Goal: Task Accomplishment & Management: Complete application form

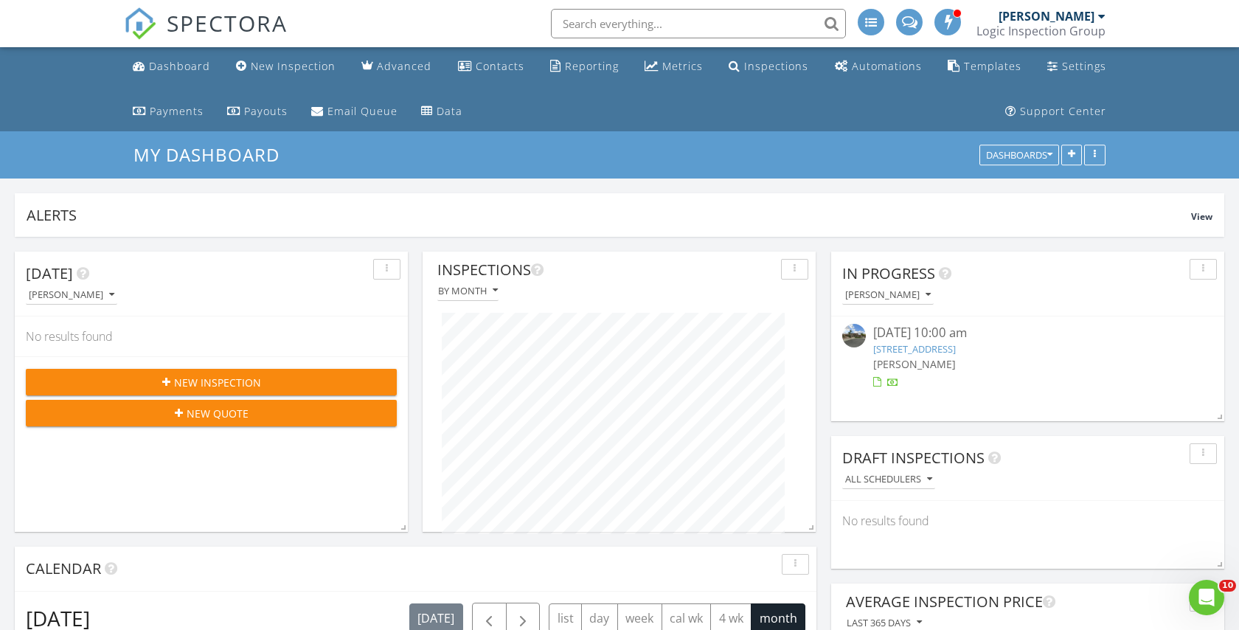
click at [222, 378] on span "New Inspection" at bounding box center [217, 382] width 87 height 15
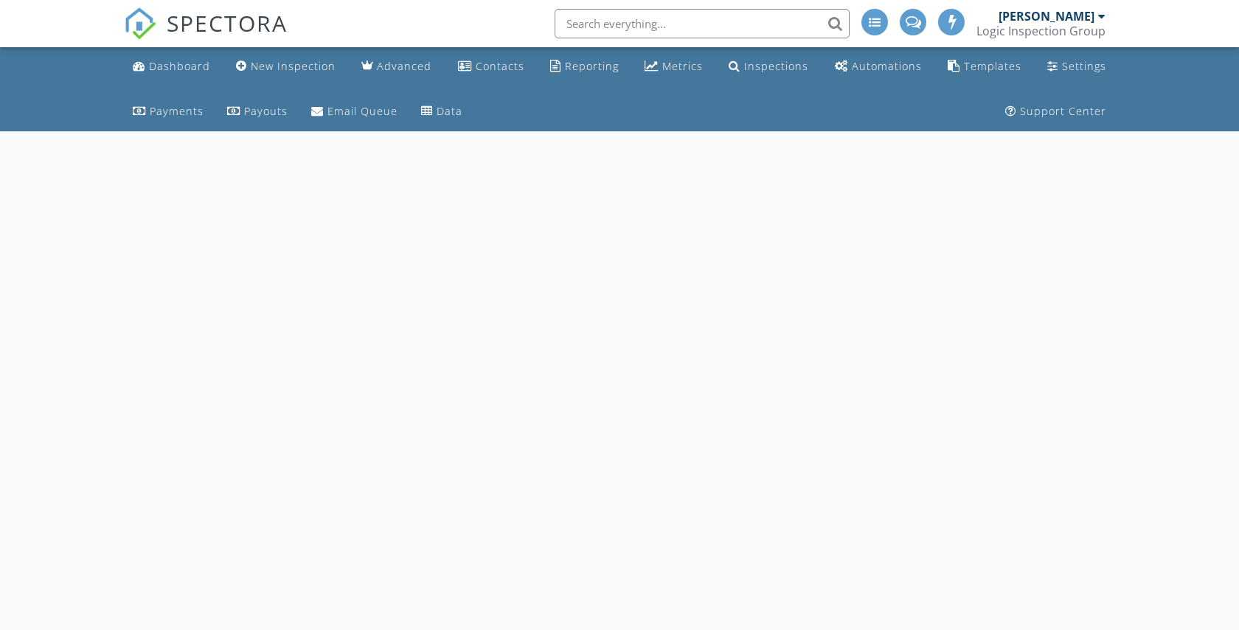
select select "7"
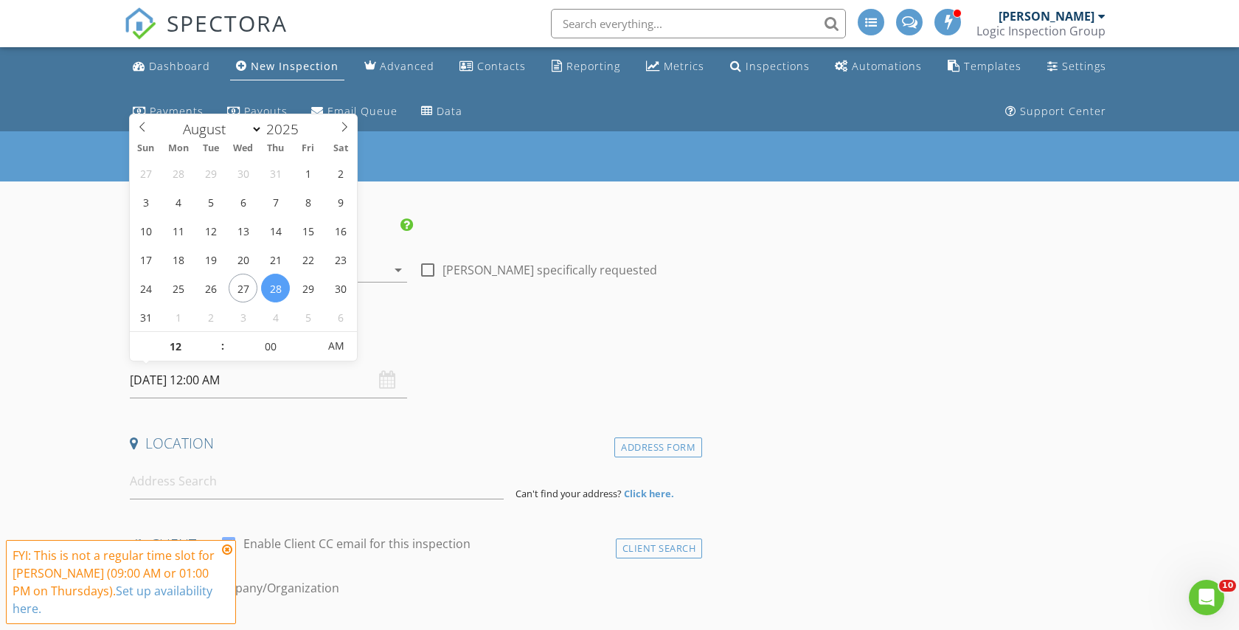
click at [184, 378] on input "08/28/2025 12:00 AM" at bounding box center [268, 380] width 277 height 36
type input "08/29/2025 12:00 AM"
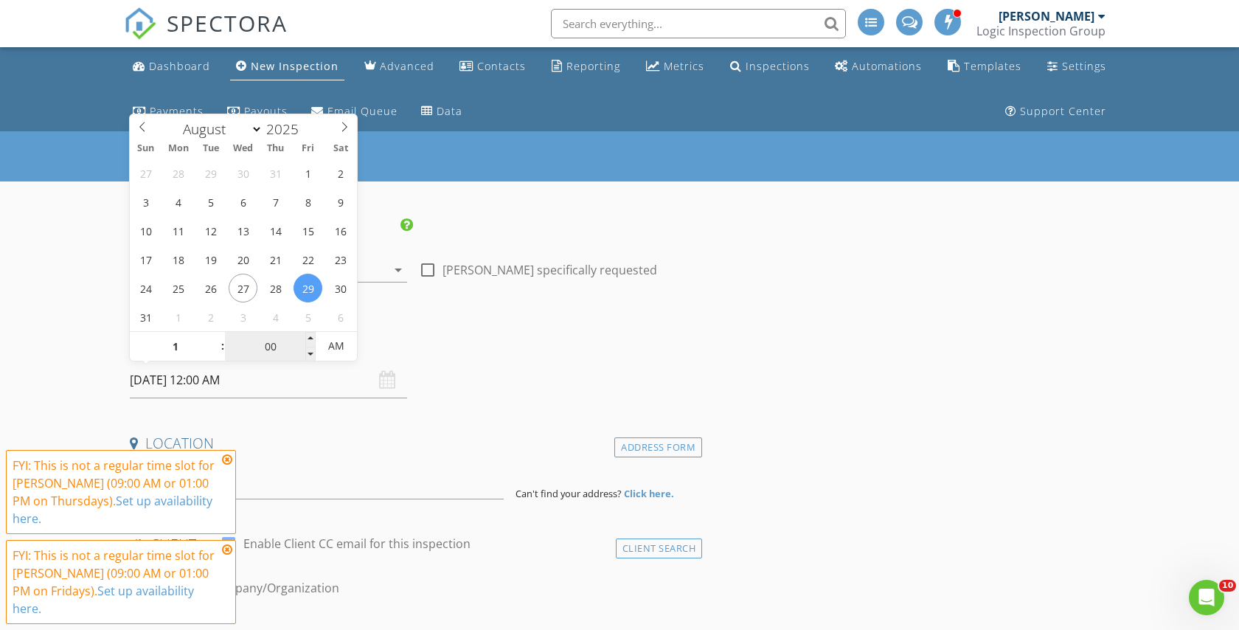
type input "01"
type input "08/29/2025 1:00 AM"
click at [272, 350] on input "00" at bounding box center [270, 347] width 91 height 30
type input "30"
type input "[DATE] 1:30 PM"
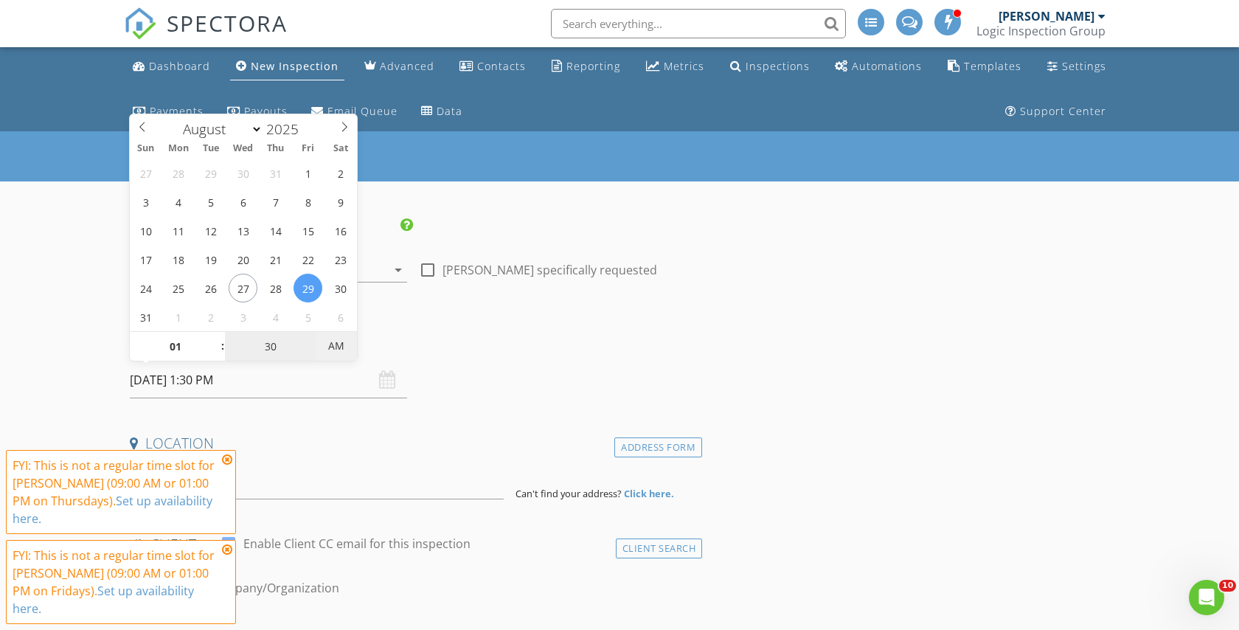
click at [338, 344] on span "AM" at bounding box center [336, 346] width 41 height 30
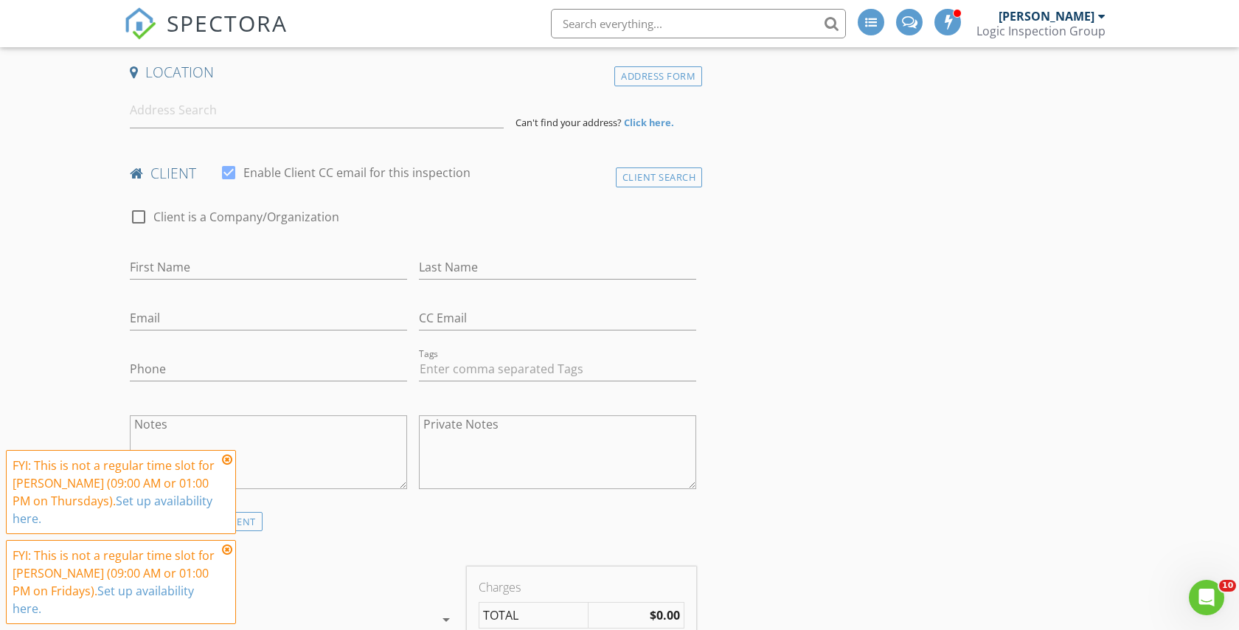
scroll to position [378, 0]
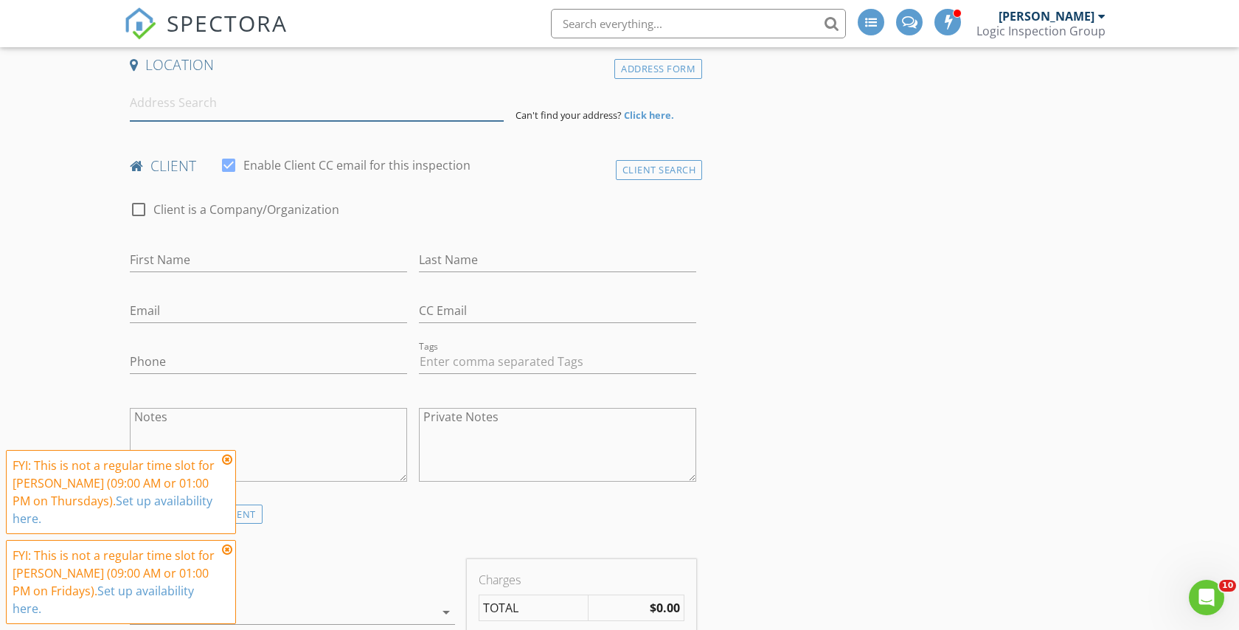
click at [178, 108] on input at bounding box center [317, 103] width 374 height 36
paste input "15723 Fellowship Street La Puente"
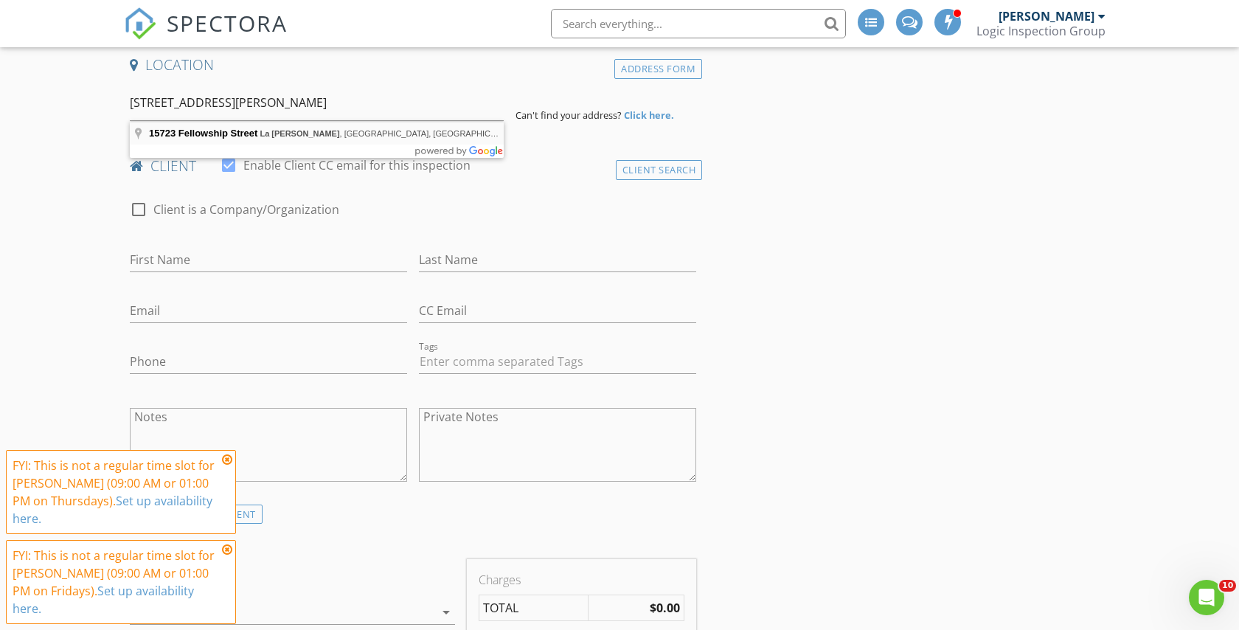
type input "15723 Fellowship Street, La Puente, CA, USA"
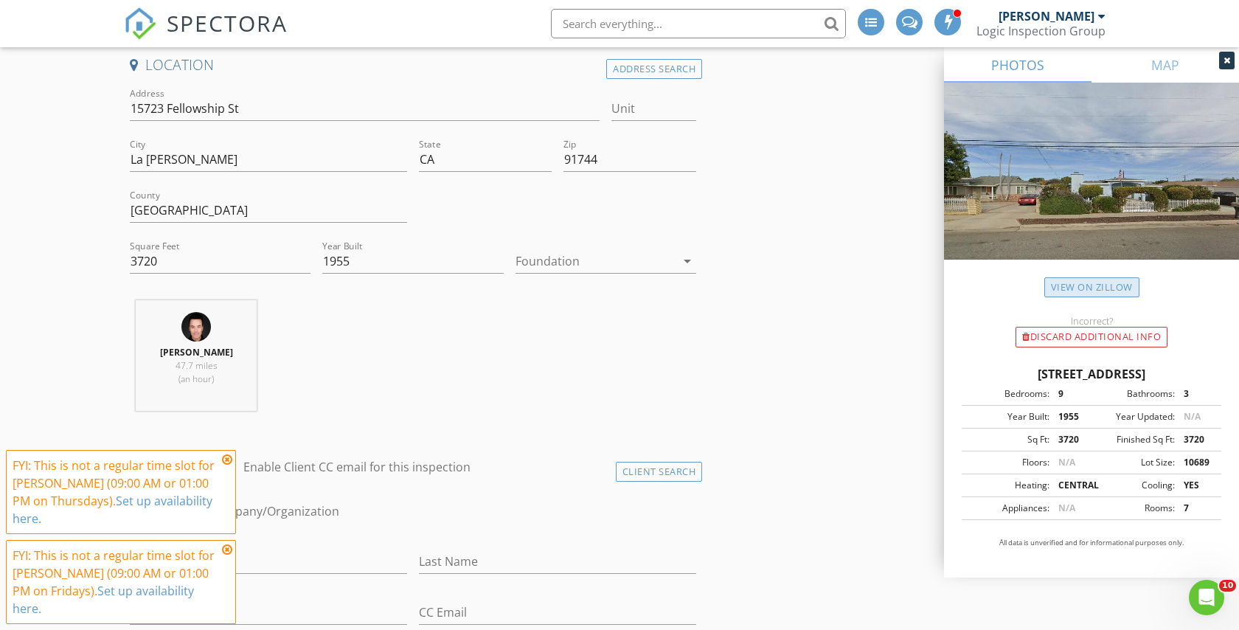
click at [1093, 289] on link "View on Zillow" at bounding box center [1092, 287] width 95 height 20
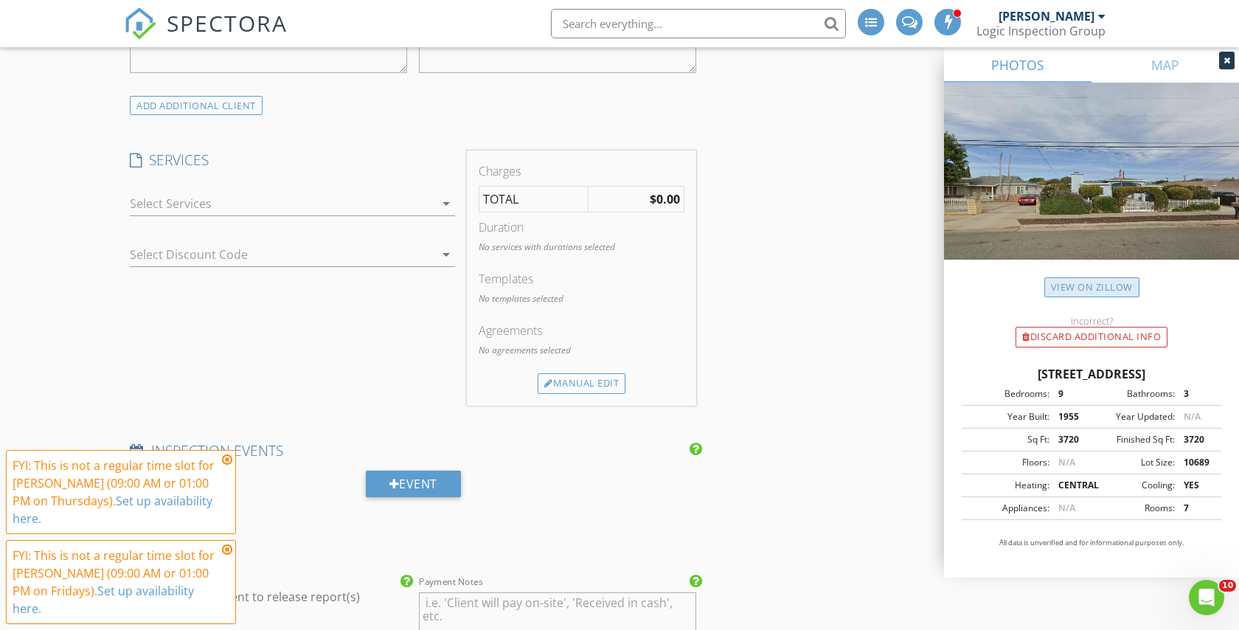
scroll to position [1112, 0]
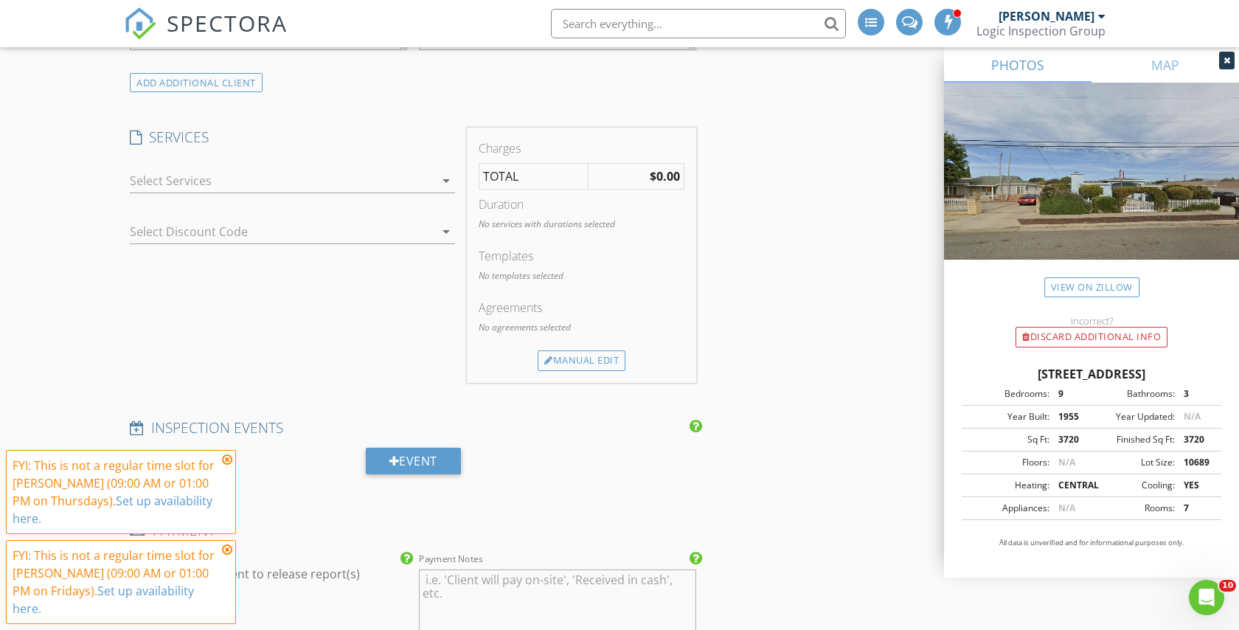
click at [201, 183] on div at bounding box center [282, 181] width 305 height 24
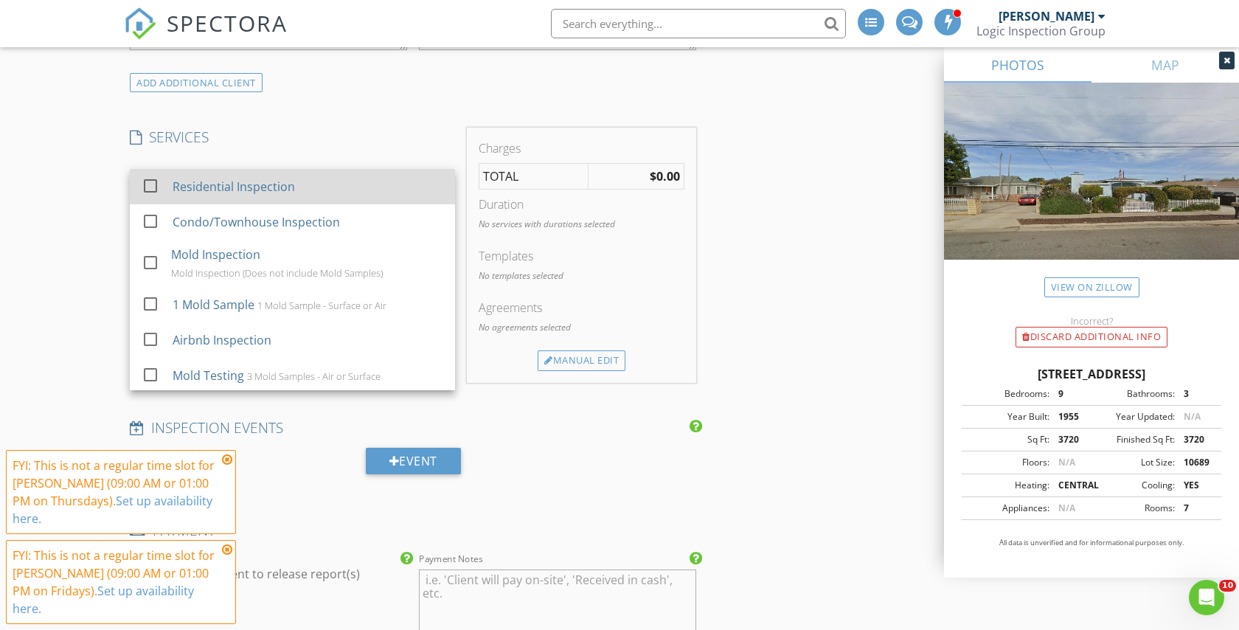
click at [149, 190] on div at bounding box center [150, 185] width 25 height 25
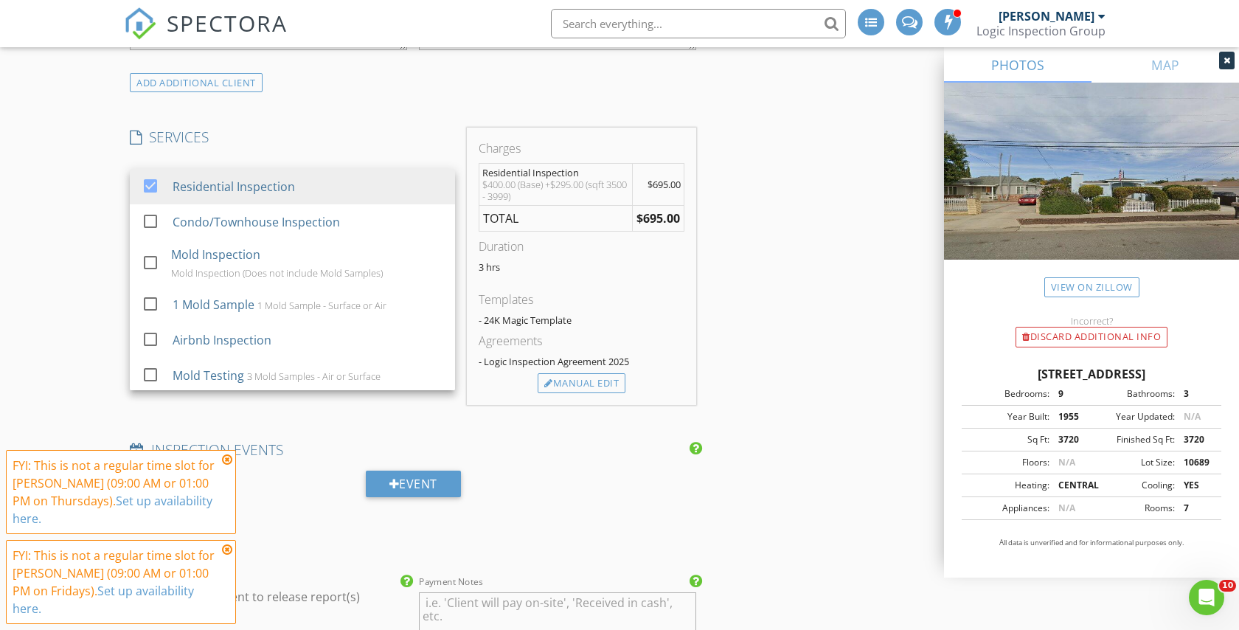
click at [74, 269] on div "New Inspection INSPECTOR(S) check_box Johnny Scering PRIMARY Johnny Scering arr…" at bounding box center [619, 402] width 1239 height 2764
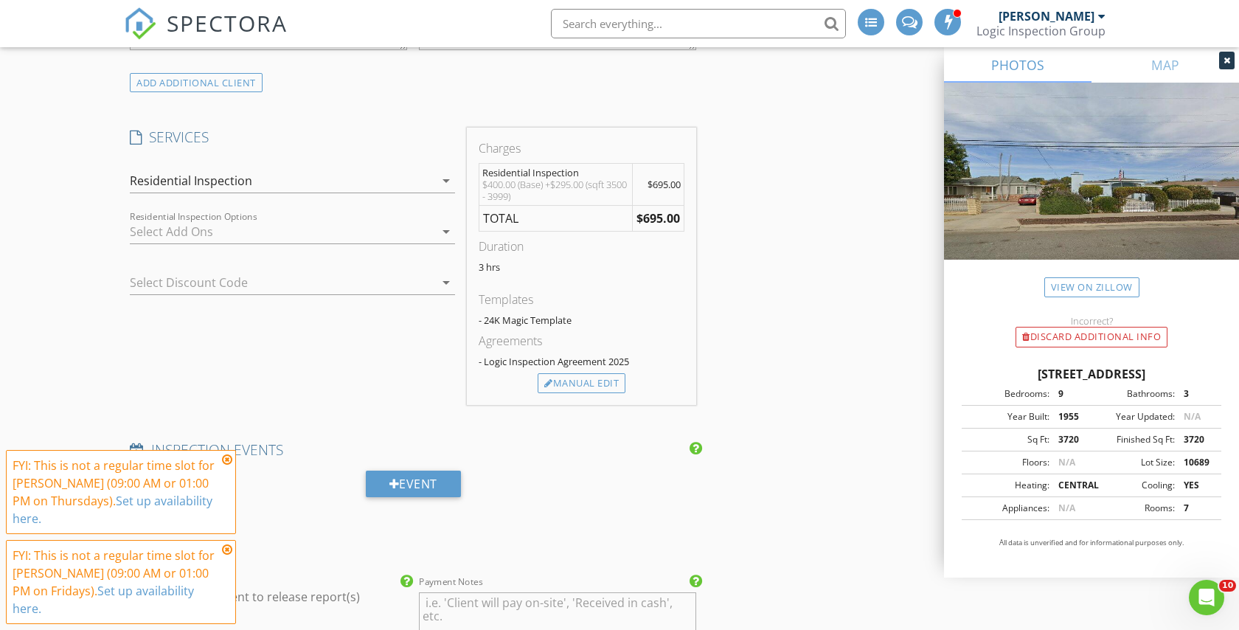
click at [187, 241] on div at bounding box center [282, 232] width 305 height 24
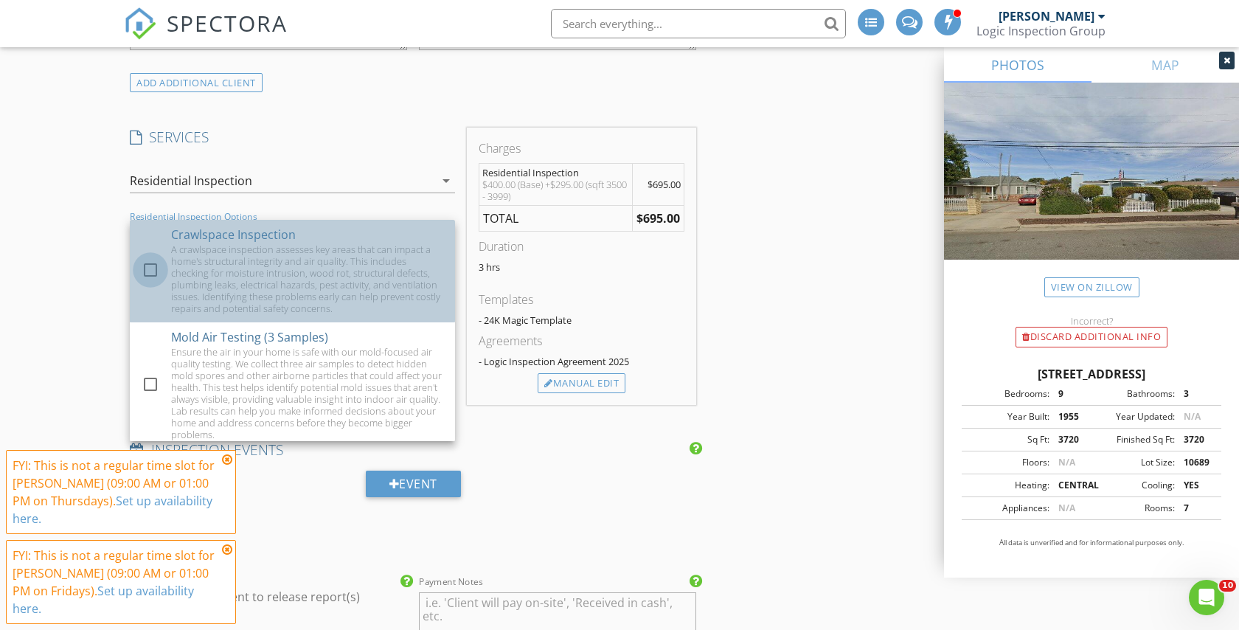
click at [149, 266] on div at bounding box center [150, 269] width 25 height 25
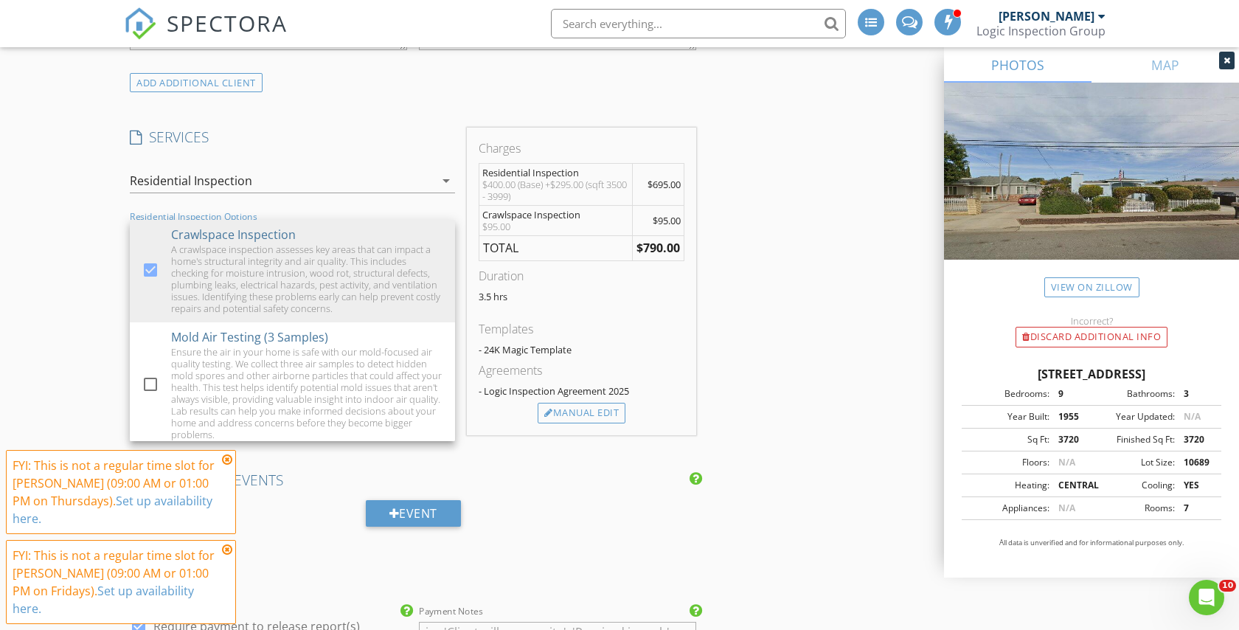
click at [63, 291] on div "New Inspection INSPECTOR(S) check_box Johnny Scering PRIMARY Johnny Scering arr…" at bounding box center [619, 417] width 1239 height 2794
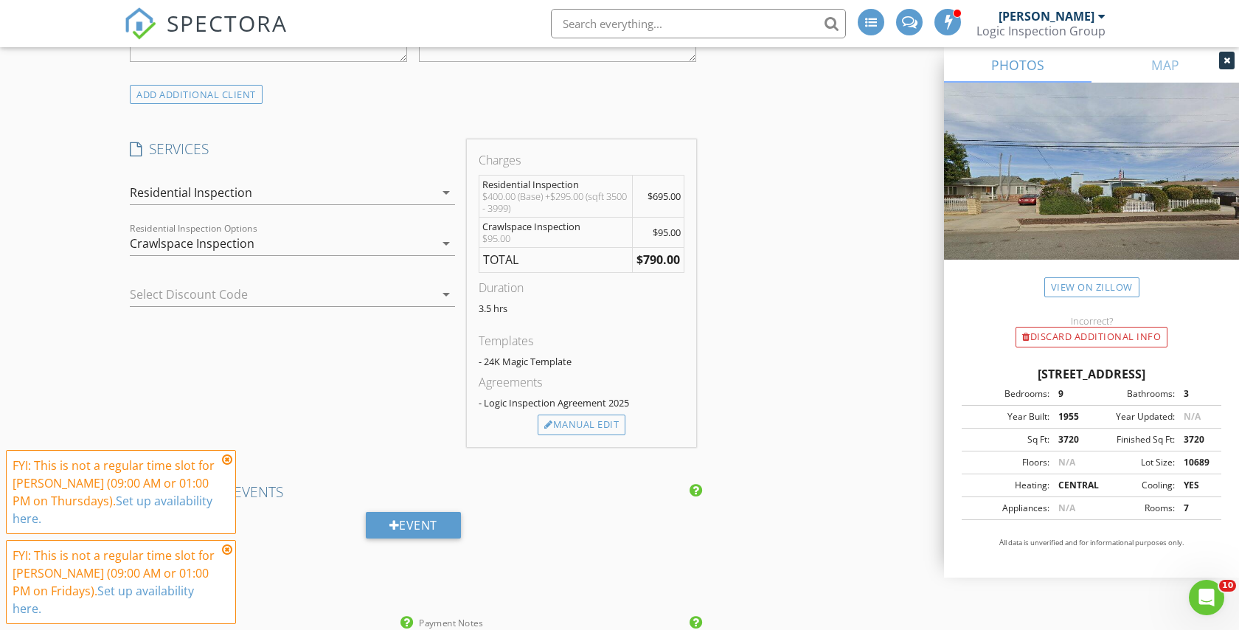
scroll to position [1084, 0]
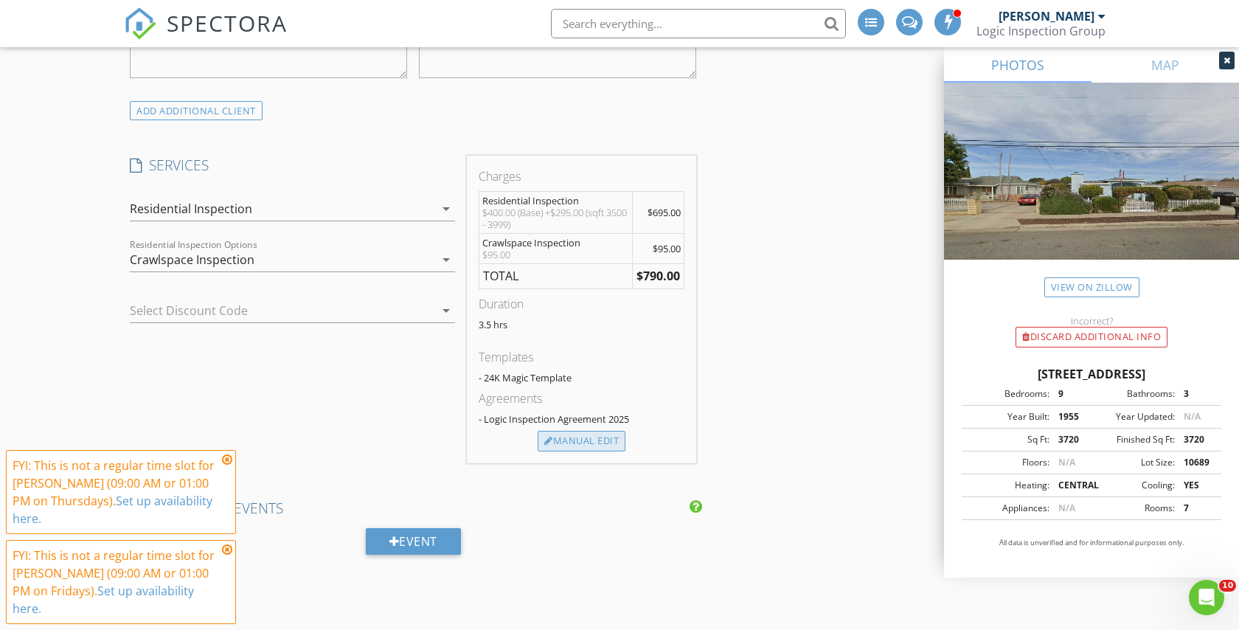
click at [586, 437] on div "Manual Edit" at bounding box center [582, 441] width 88 height 21
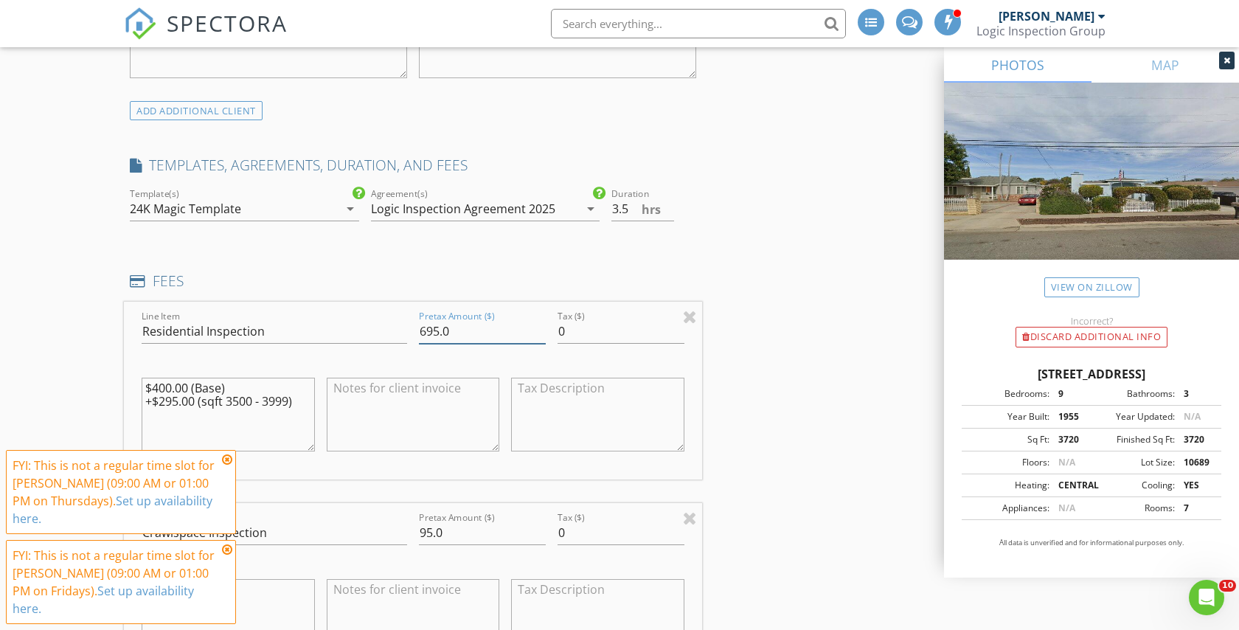
click at [435, 331] on input "695.0" at bounding box center [482, 331] width 127 height 24
type input "650.0"
click at [818, 394] on div "INSPECTOR(S) check_box Johnny Scering PRIMARY Johnny Scering arrow_drop_down ch…" at bounding box center [619, 625] width 991 height 2984
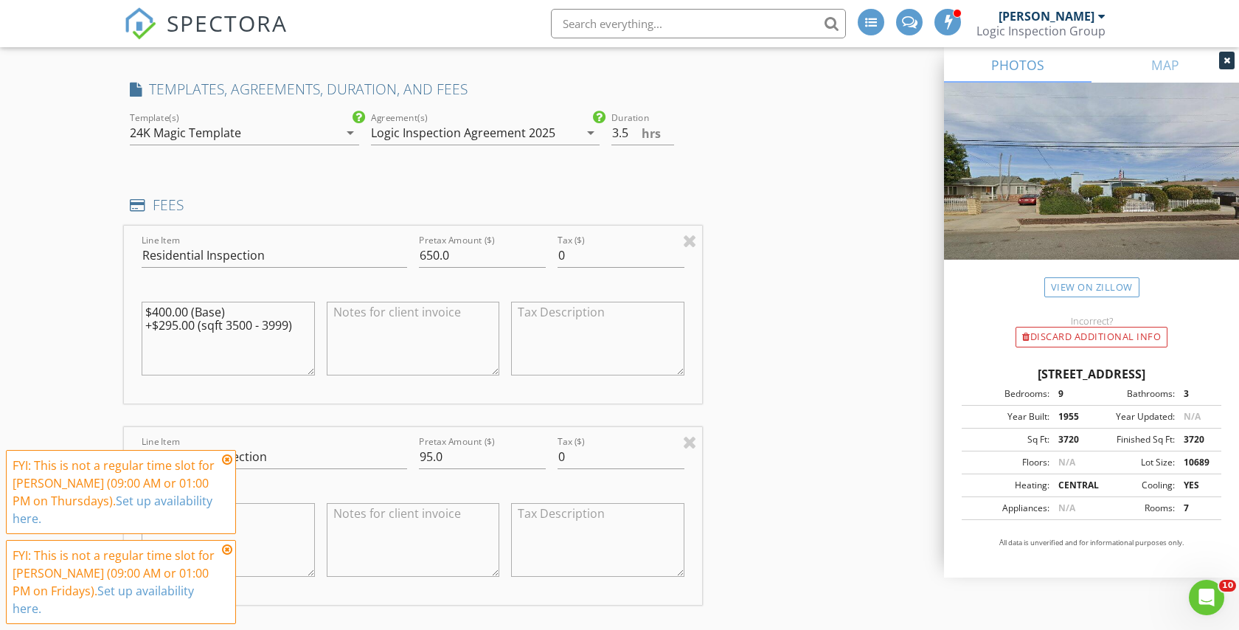
scroll to position [1174, 0]
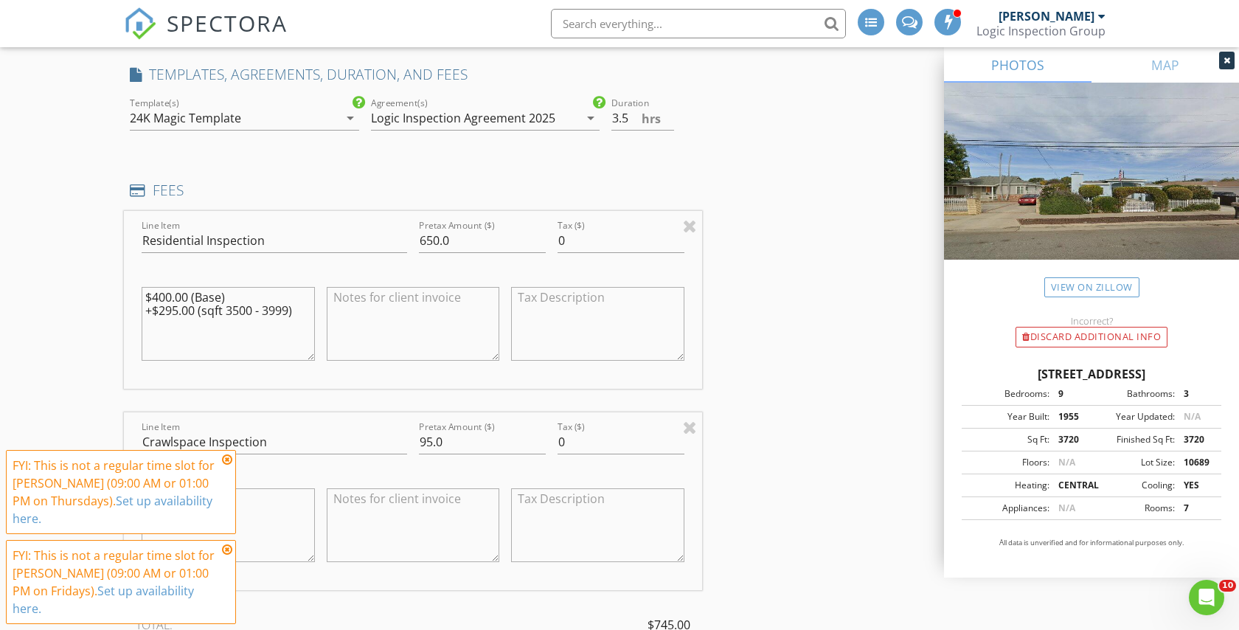
click at [177, 311] on textarea "$400.00 (Base) +$295.00 (sqft 3500 - 3999)" at bounding box center [228, 324] width 173 height 74
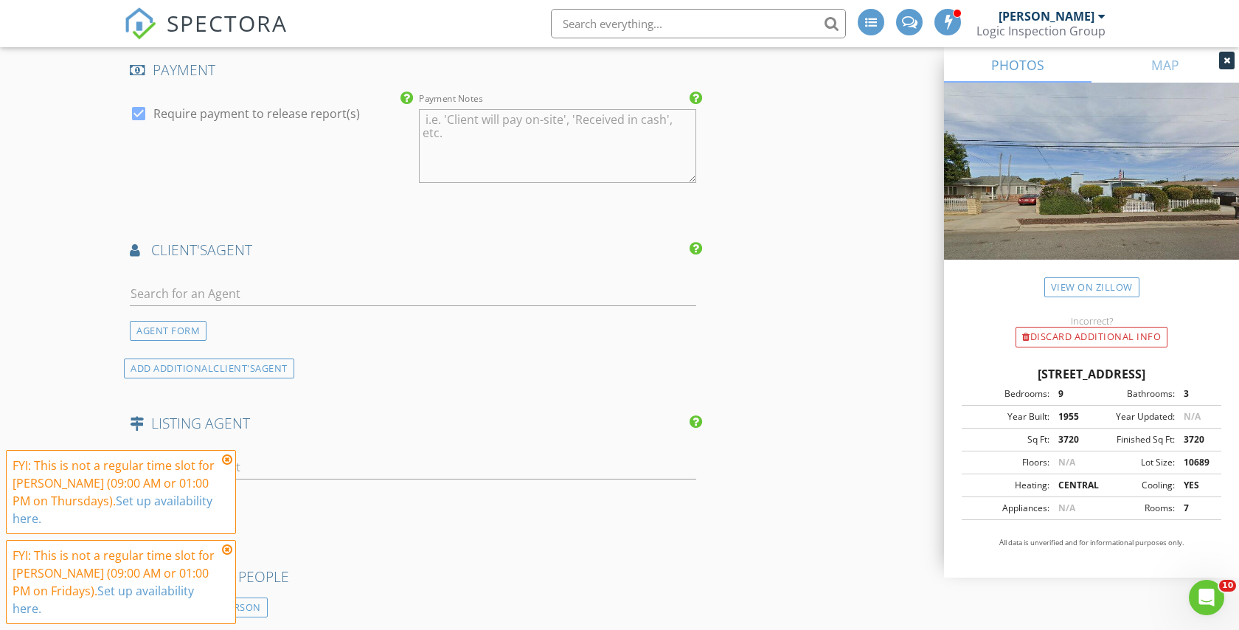
scroll to position [1976, 0]
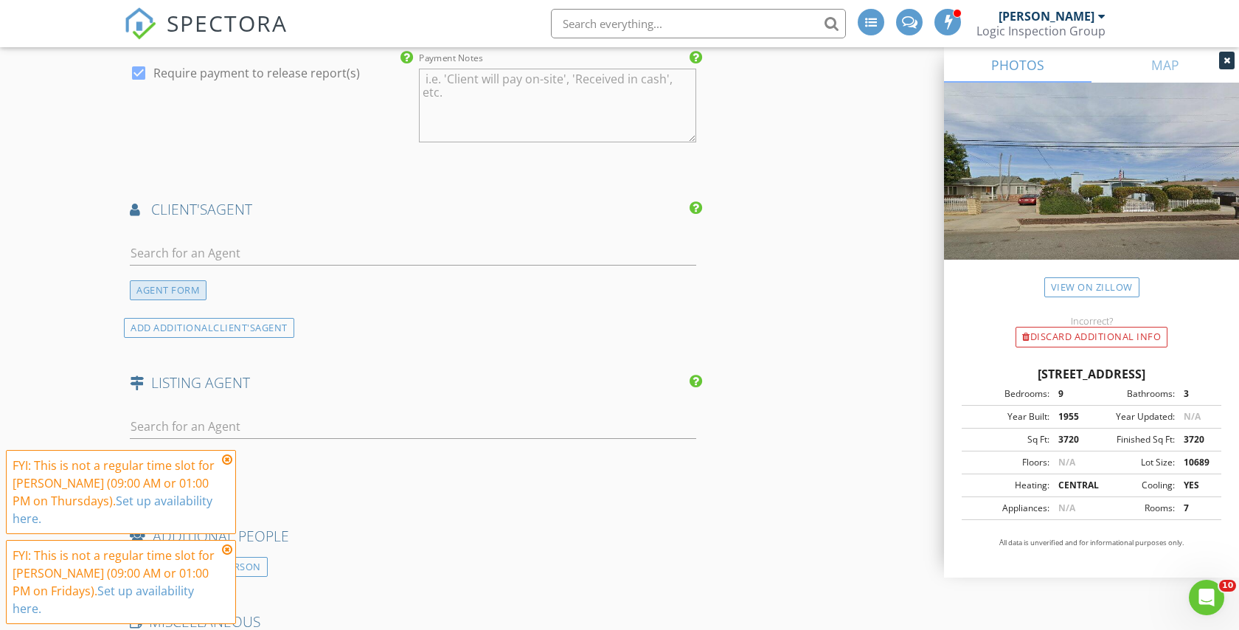
type textarea "$400.00 (Base) +$250.00 (sqft 3500 - 3999)"
click at [188, 286] on div "AGENT FORM" at bounding box center [168, 290] width 77 height 20
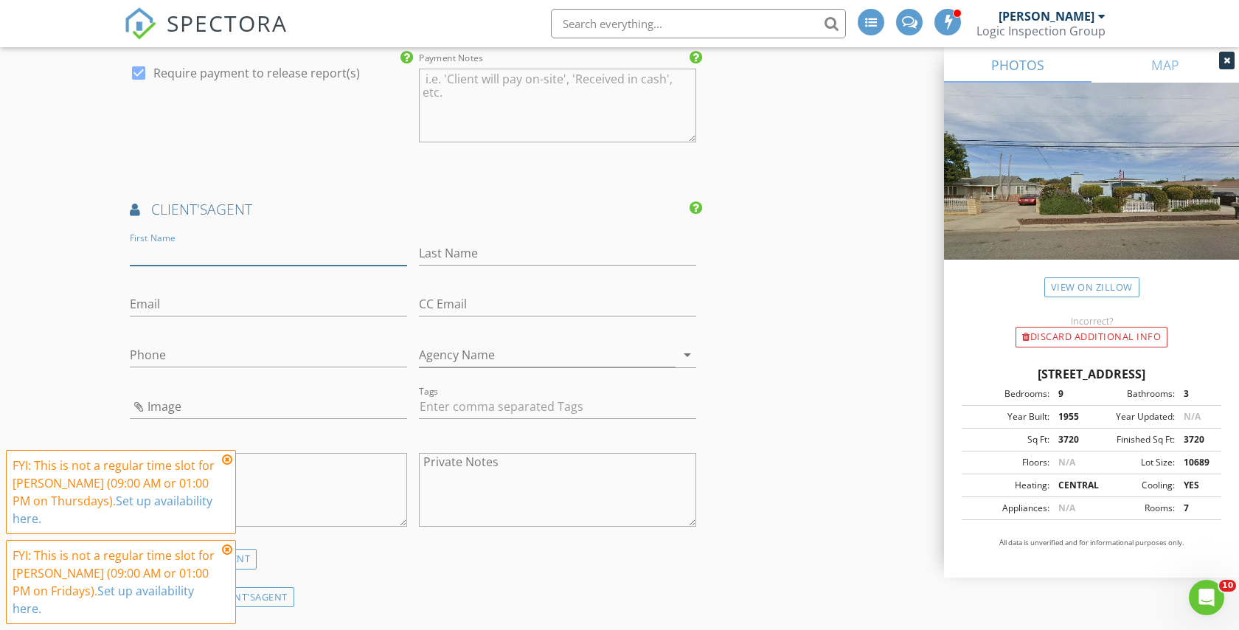
click at [163, 250] on input "First Name" at bounding box center [268, 253] width 277 height 24
type input "[PERSON_NAME]"
click at [257, 310] on input "Email" at bounding box center [268, 304] width 277 height 24
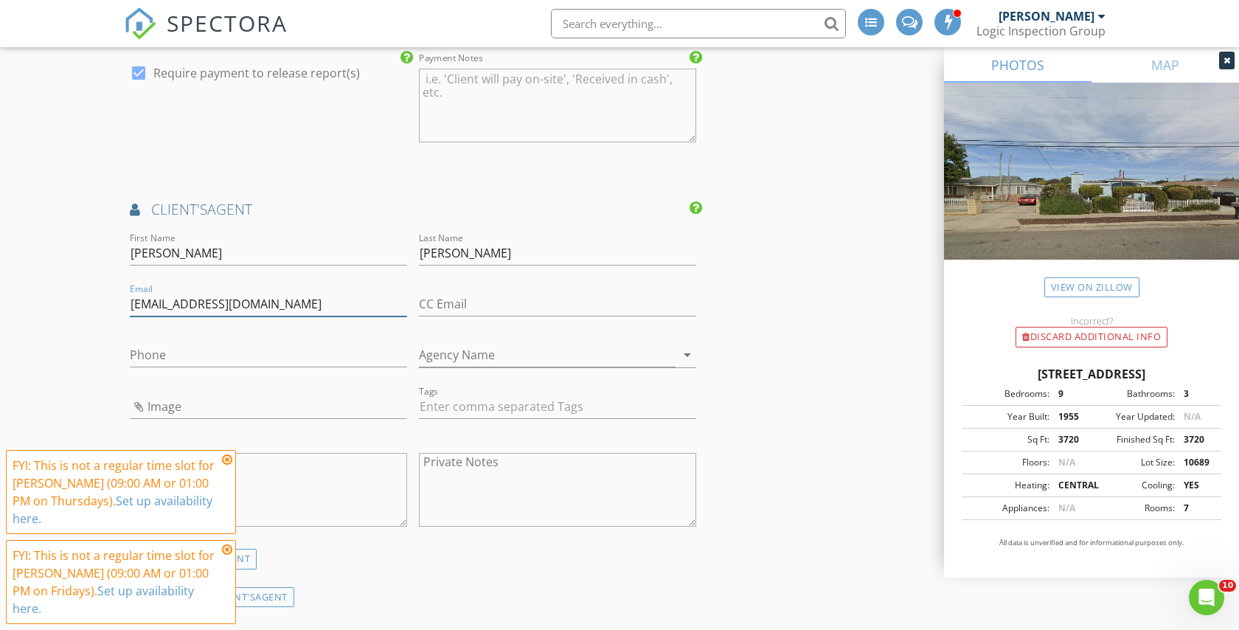
type input "[EMAIL_ADDRESS][DOMAIN_NAME]"
click at [201, 345] on input "Phone" at bounding box center [268, 355] width 277 height 24
type input "[PHONE_NUMBER]"
click at [460, 354] on input "Agency Name" at bounding box center [547, 355] width 257 height 24
type input "H"
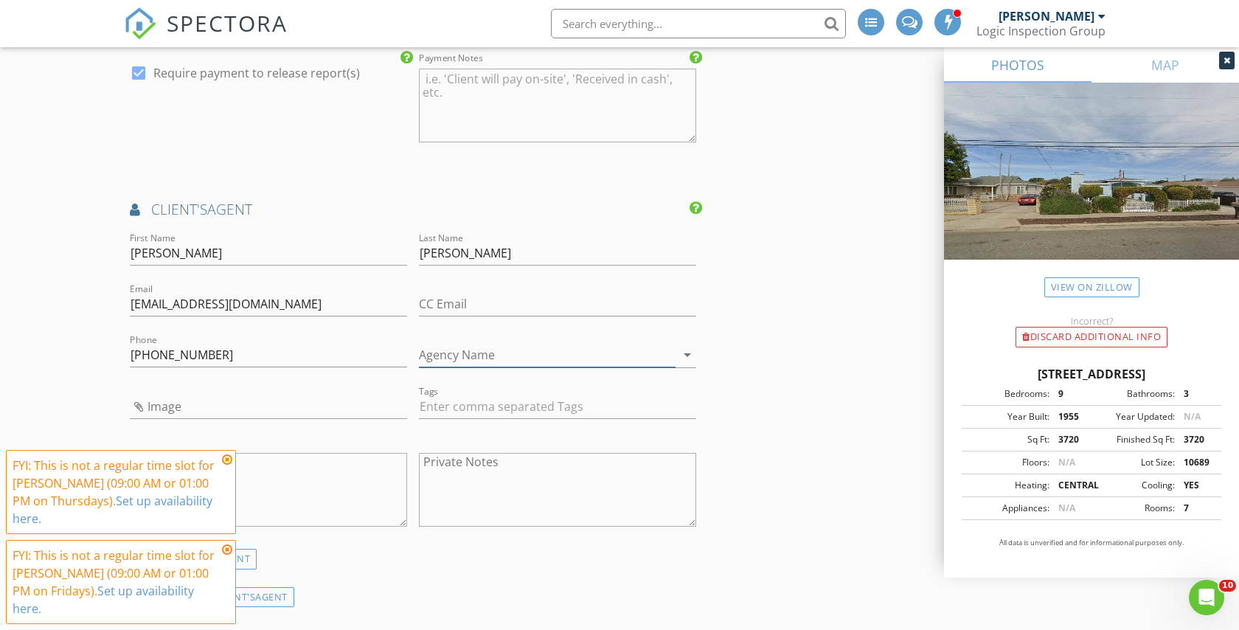
click at [488, 364] on input "Agency Name" at bounding box center [547, 355] width 257 height 24
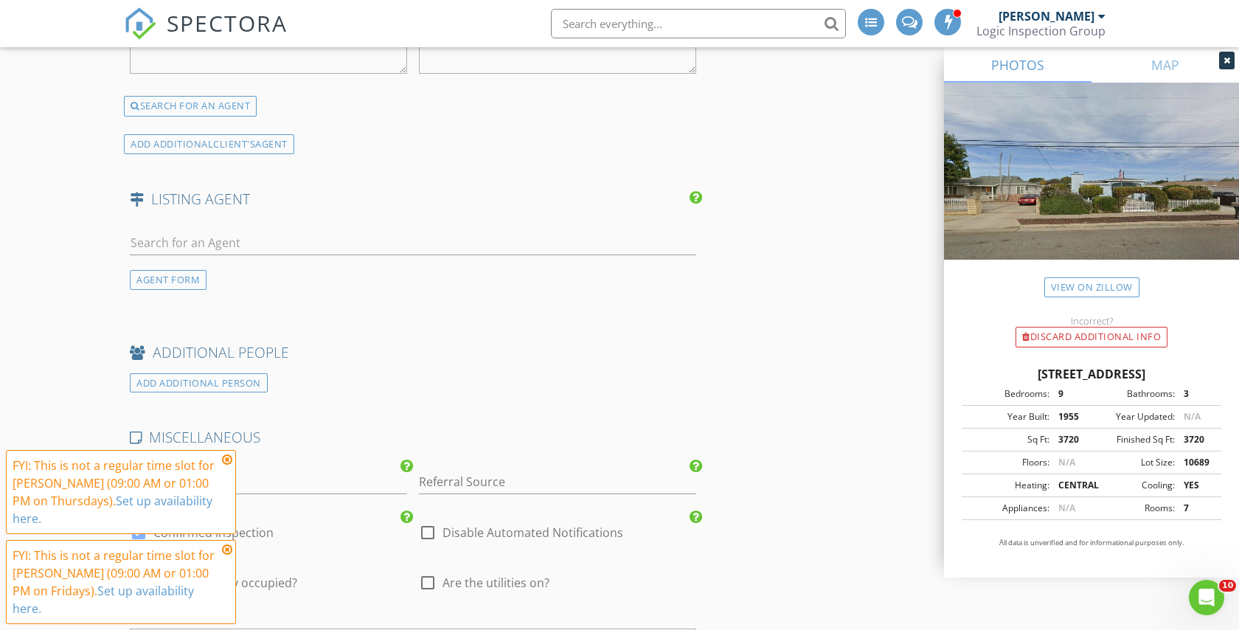
scroll to position [2426, 0]
type input "HDD Realty Inc."
click at [162, 279] on div "AGENT FORM" at bounding box center [168, 282] width 77 height 20
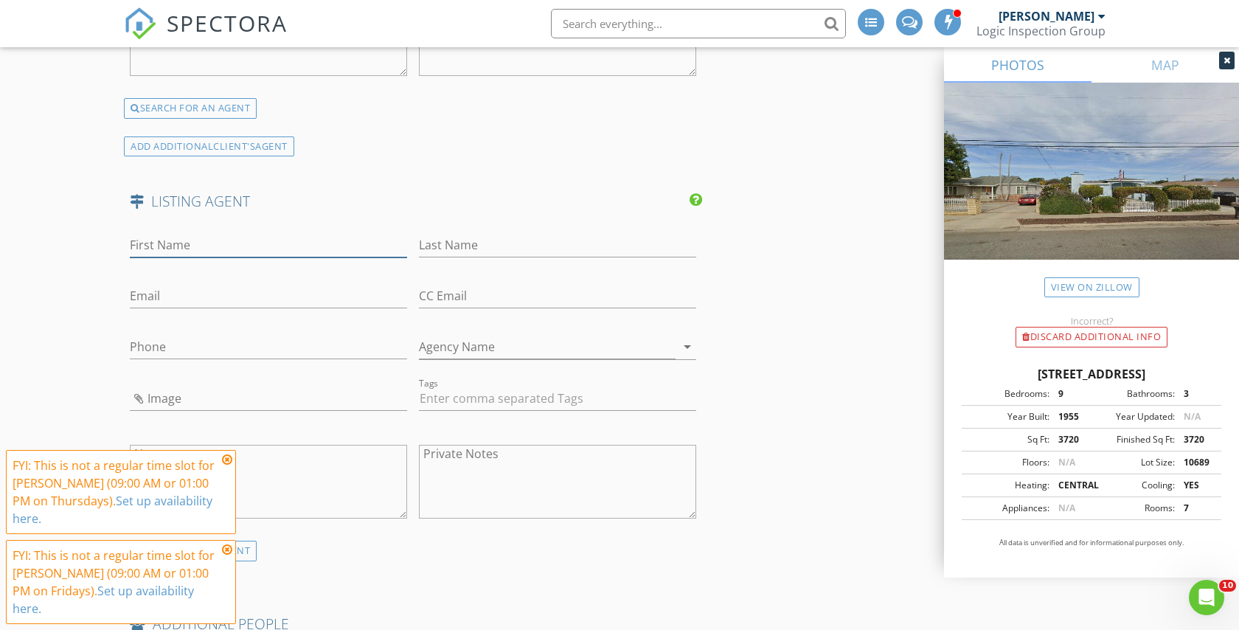
click at [154, 244] on input "First Name" at bounding box center [268, 245] width 277 height 24
paste input "Lisa"
type input "Lisa"
click at [449, 241] on input "Last Name" at bounding box center [557, 245] width 277 height 24
paste input "Madrigal"
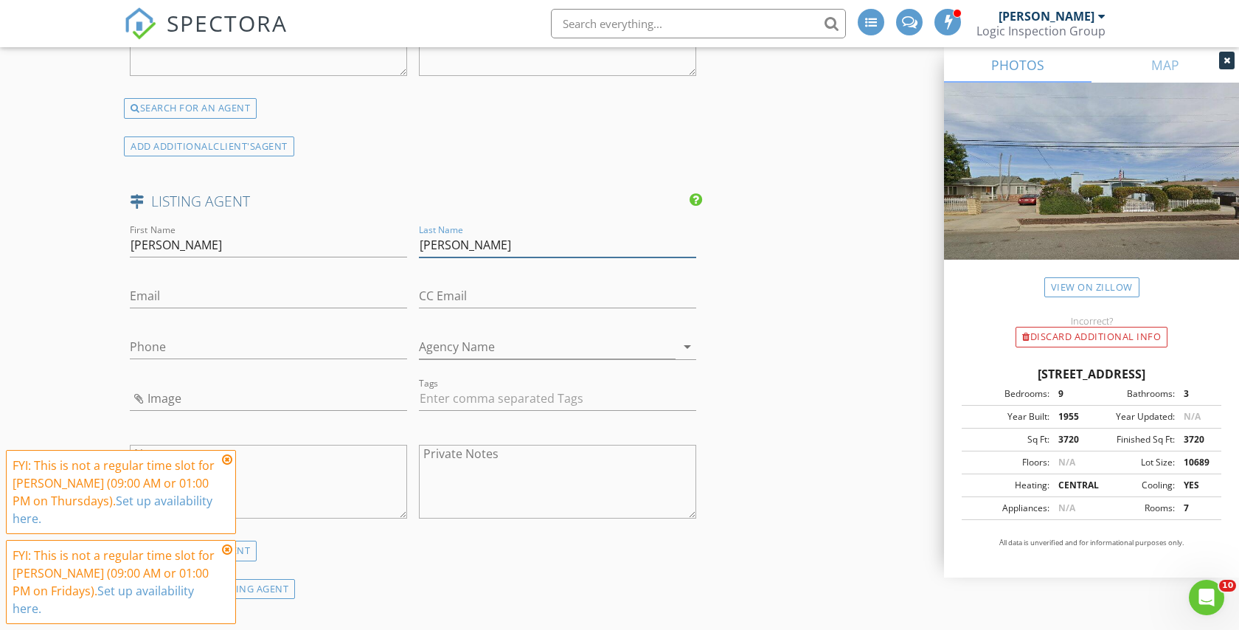
type input "Madrigal"
click at [205, 303] on input "Email" at bounding box center [268, 296] width 277 height 24
paste input "[PERSON_NAME][EMAIL_ADDRESS][DOMAIN_NAME]"
type input "[PERSON_NAME][EMAIL_ADDRESS][DOMAIN_NAME]"
click at [175, 356] on input "Phone" at bounding box center [268, 347] width 277 height 24
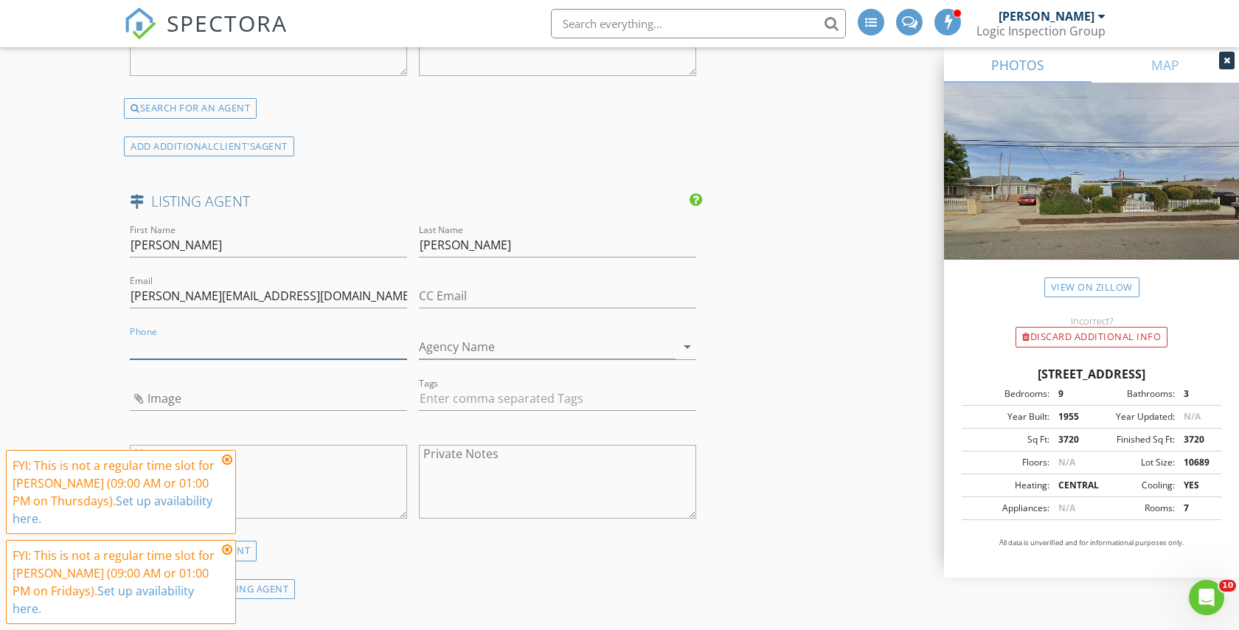
paste input "[PHONE_NUMBER]"
type input "[PHONE_NUMBER]"
click at [471, 348] on input "Agency Name" at bounding box center [547, 347] width 257 height 24
paste input "Fiv Realty Co."
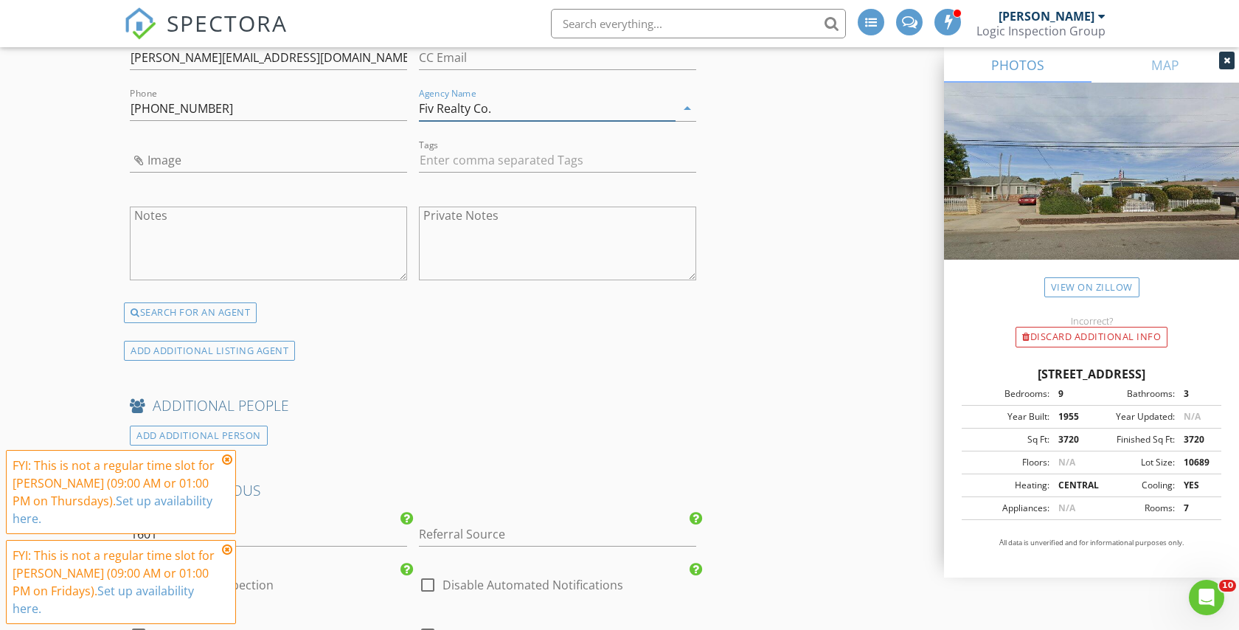
scroll to position [2672, 0]
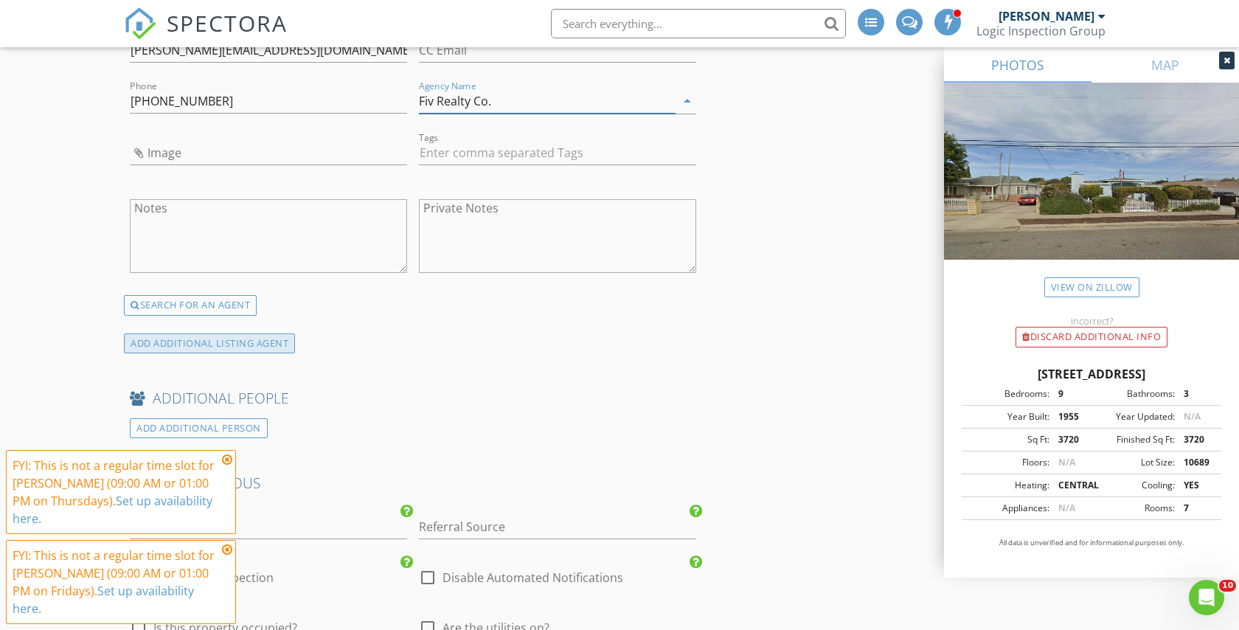
type input "Fiv Realty Co."
click at [188, 340] on div "ADD ADDITIONAL LISTING AGENT" at bounding box center [209, 343] width 171 height 20
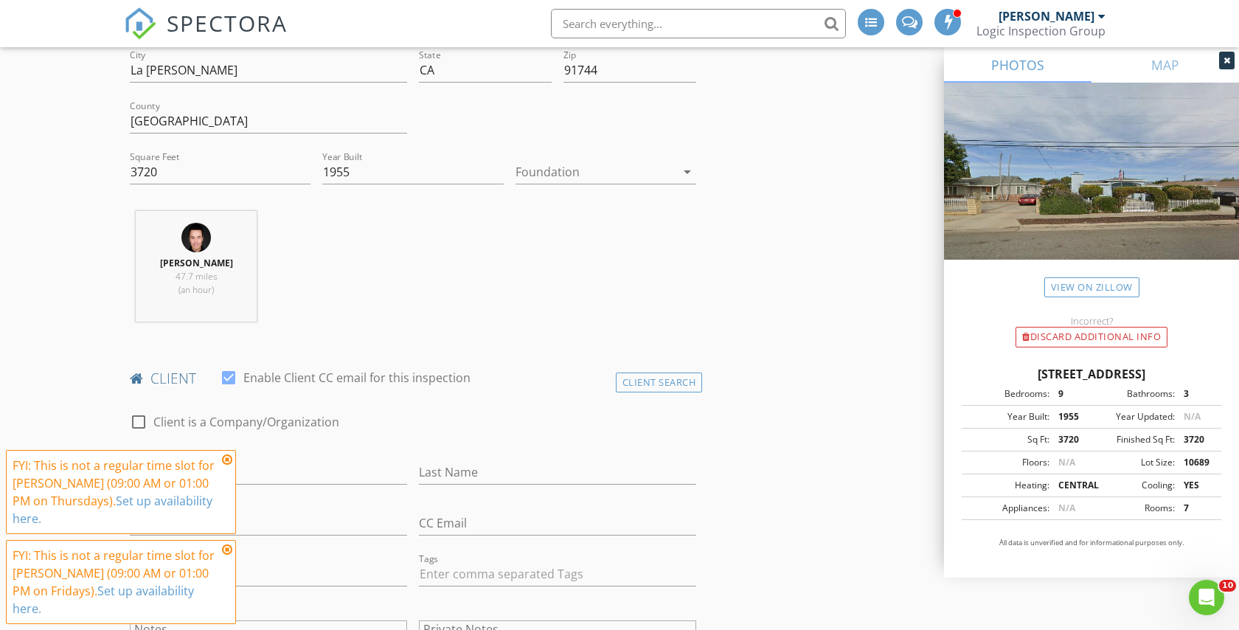
scroll to position [482, 0]
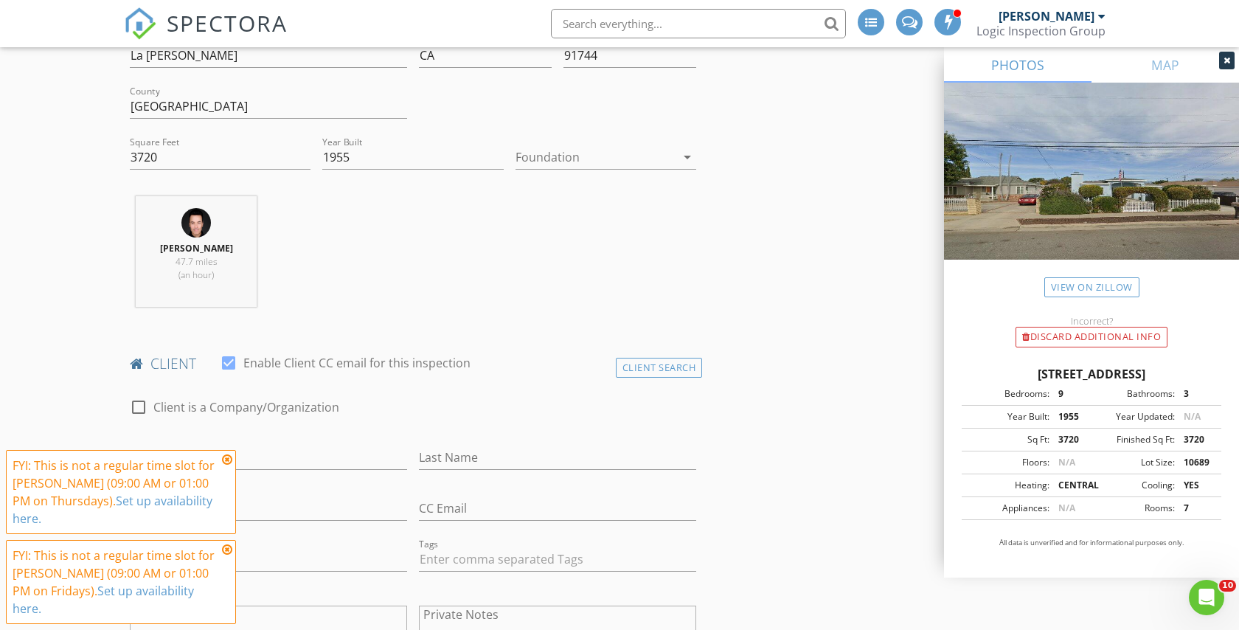
click at [549, 147] on div at bounding box center [596, 157] width 160 height 24
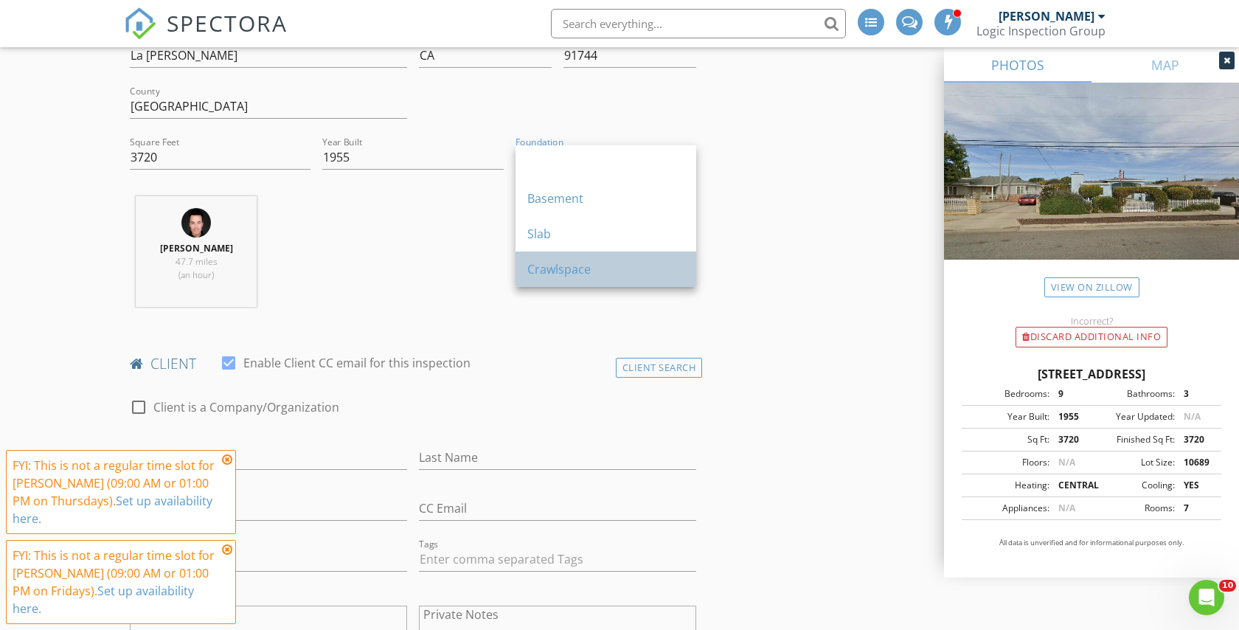
click at [546, 269] on div "Crawlspace" at bounding box center [605, 269] width 157 height 18
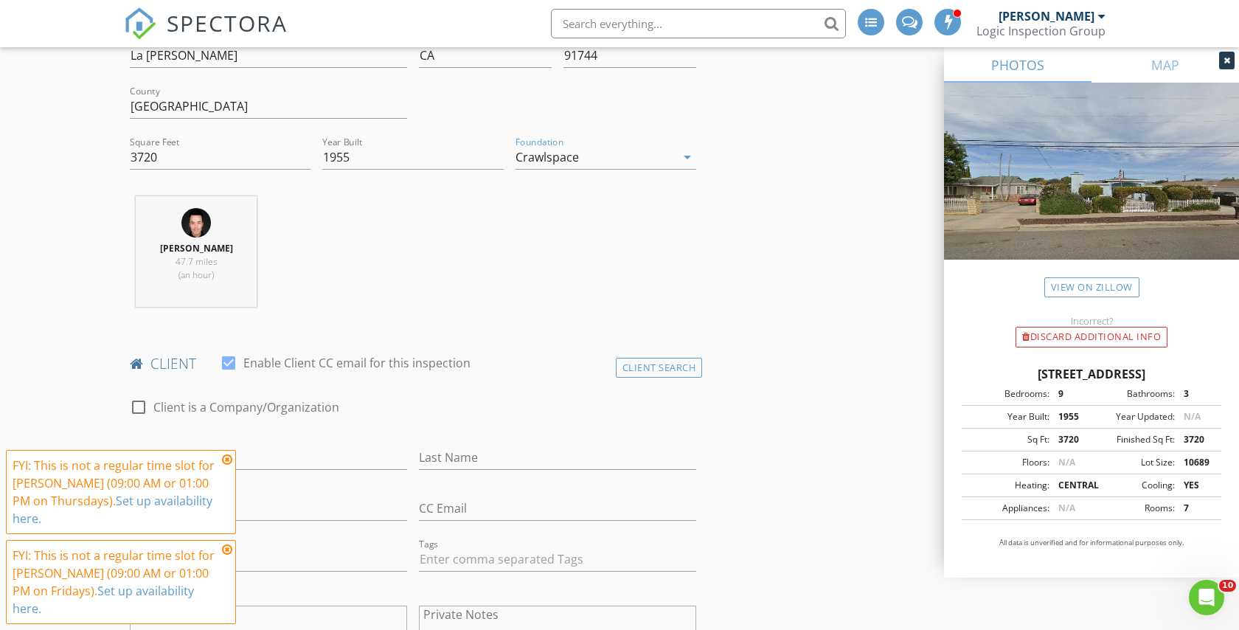
type input "3.5"
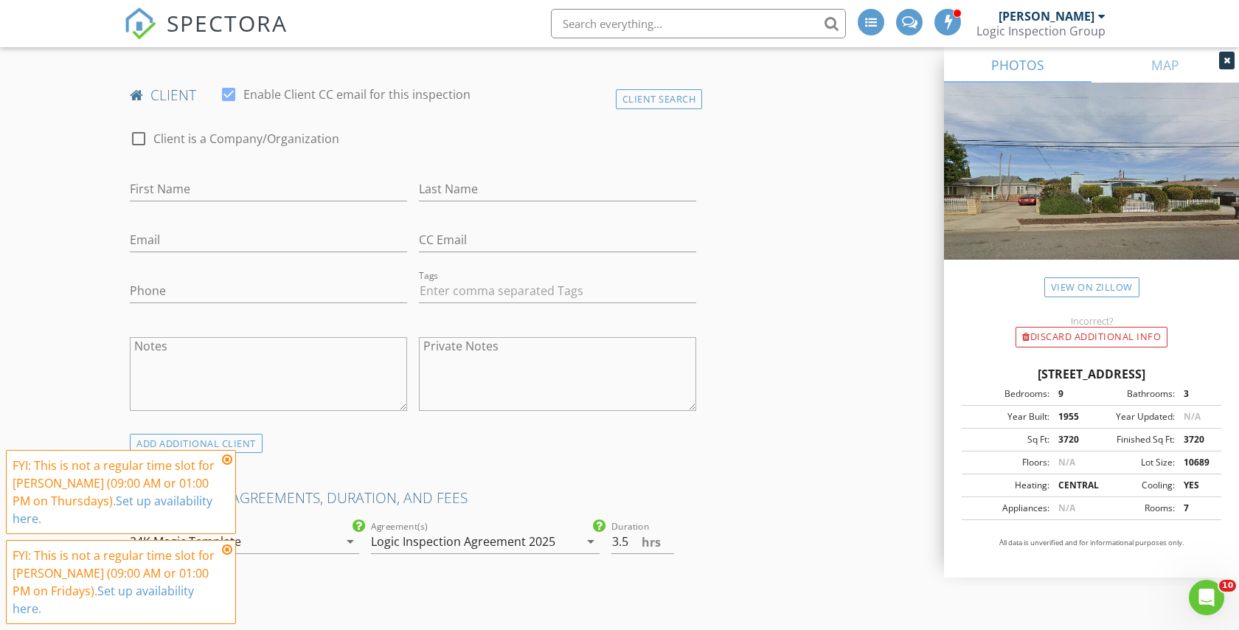
scroll to position [752, 0]
click at [167, 180] on input "First Name" at bounding box center [268, 188] width 277 height 24
paste input "[PERSON_NAME]"
type input "[PERSON_NAME]"
click at [465, 187] on input "Last Name" at bounding box center [557, 188] width 277 height 24
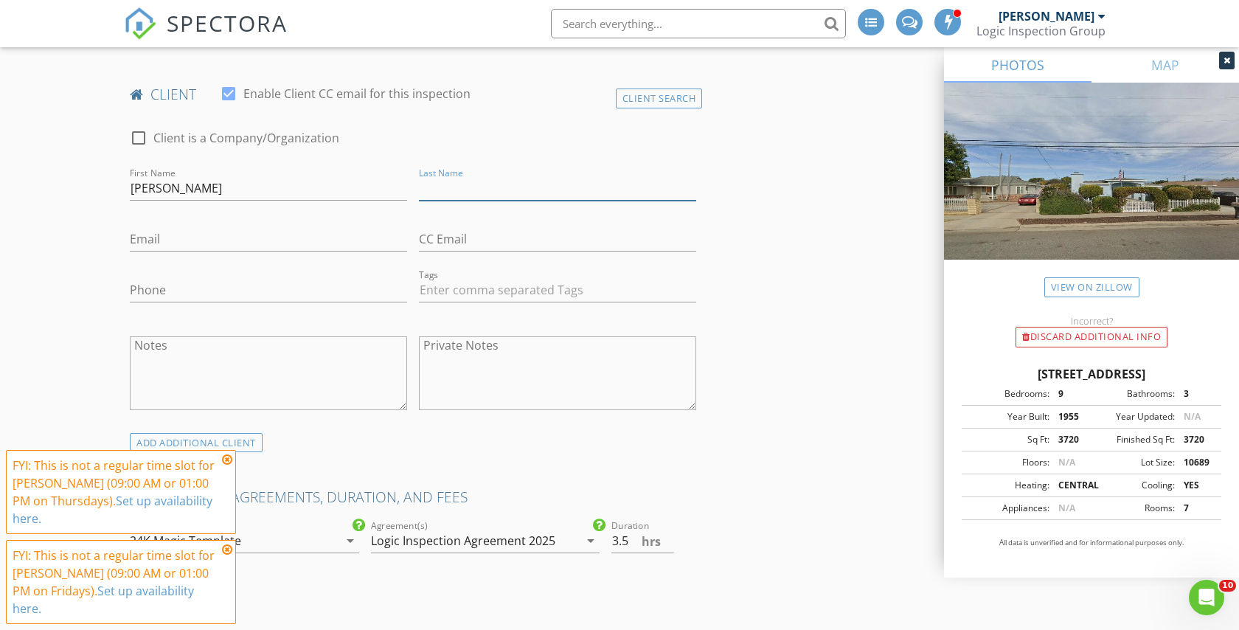
paste input "Thai"
type input "Thai"
click at [137, 226] on div "Email" at bounding box center [268, 242] width 277 height 48
click at [143, 238] on input "Email" at bounding box center [268, 239] width 277 height 24
paste input "[EMAIL_ADDRESS][DOMAIN_NAME]"
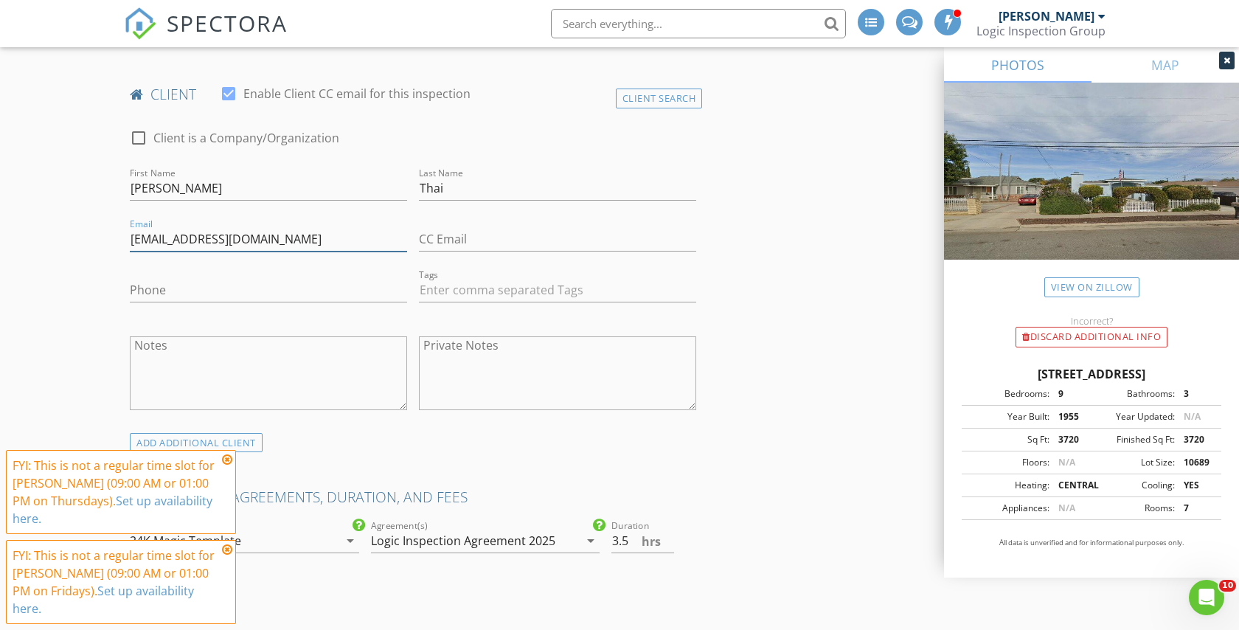
type input "[EMAIL_ADDRESS][DOMAIN_NAME]"
click at [187, 290] on input "Phone" at bounding box center [268, 290] width 277 height 24
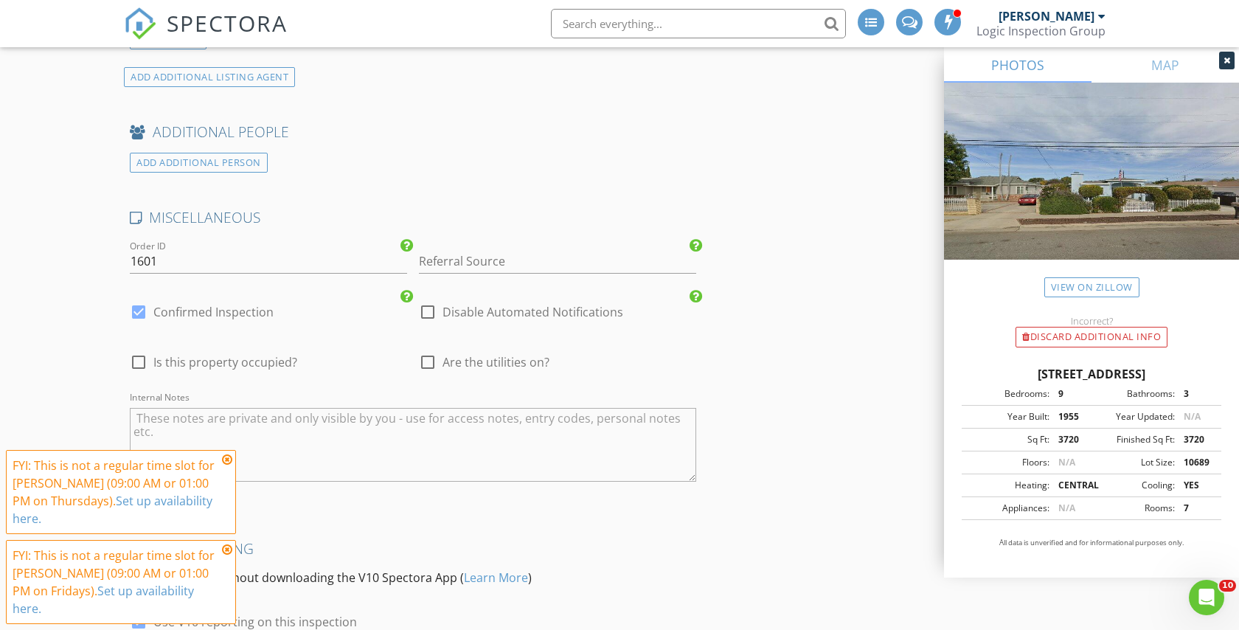
scroll to position [3115, 0]
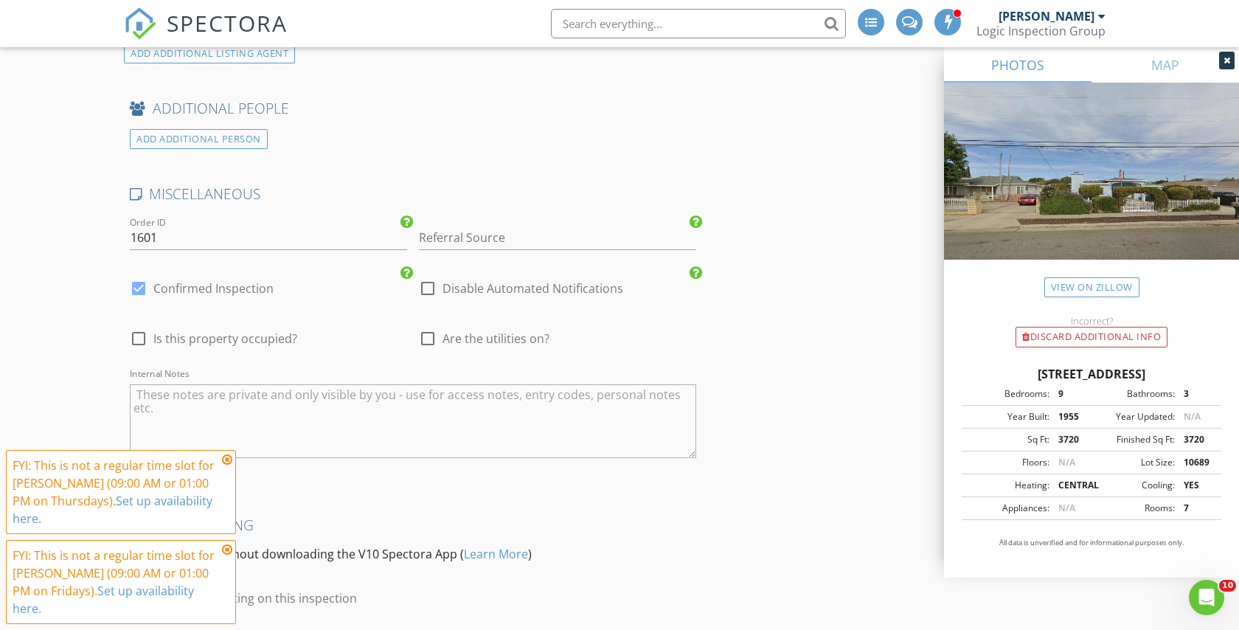
click at [476, 338] on span "Are the utilities on?" at bounding box center [496, 338] width 107 height 15
checkbox input "true"
type input "3.5"
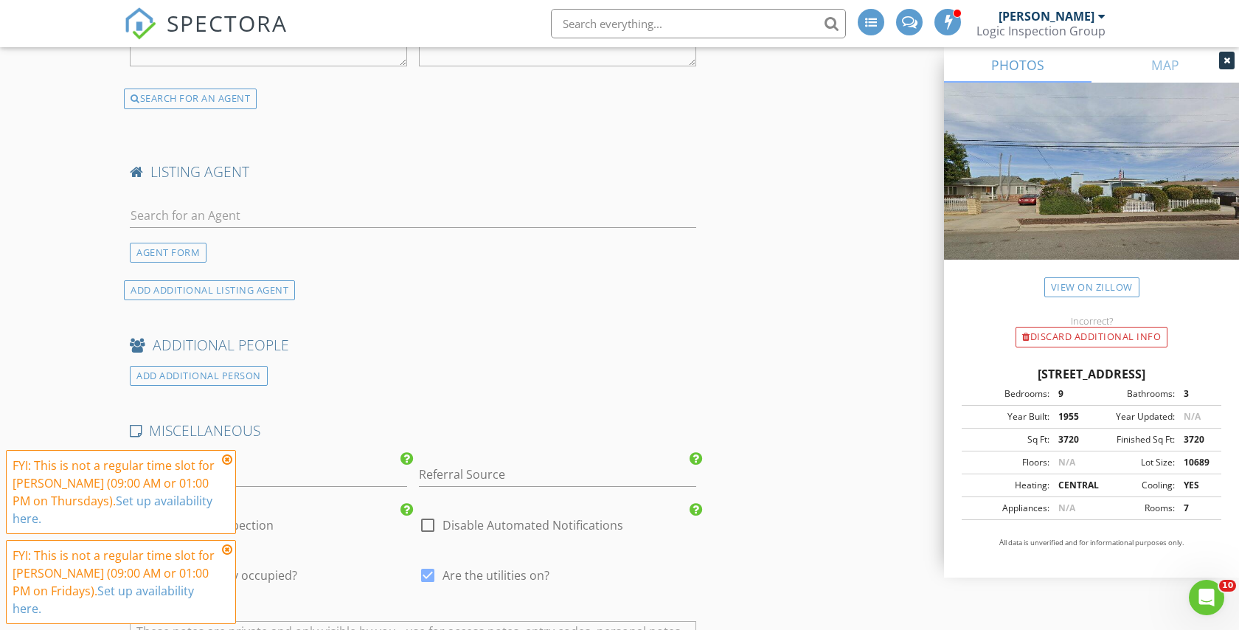
scroll to position [3316, 0]
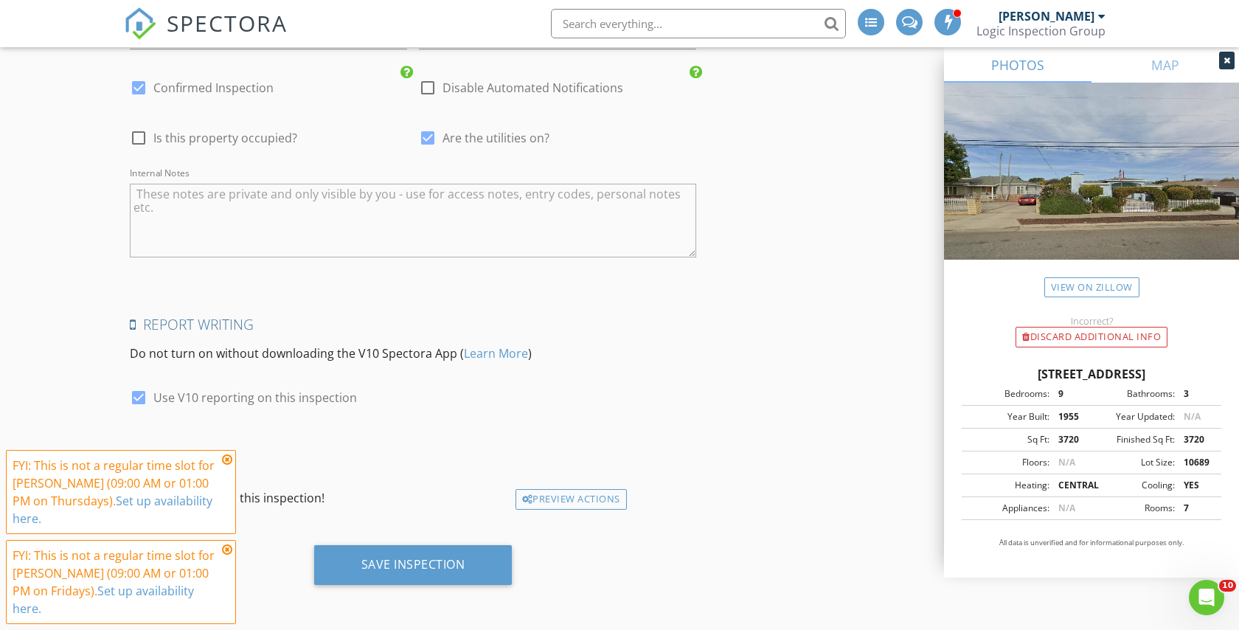
click at [224, 457] on icon at bounding box center [227, 460] width 10 height 12
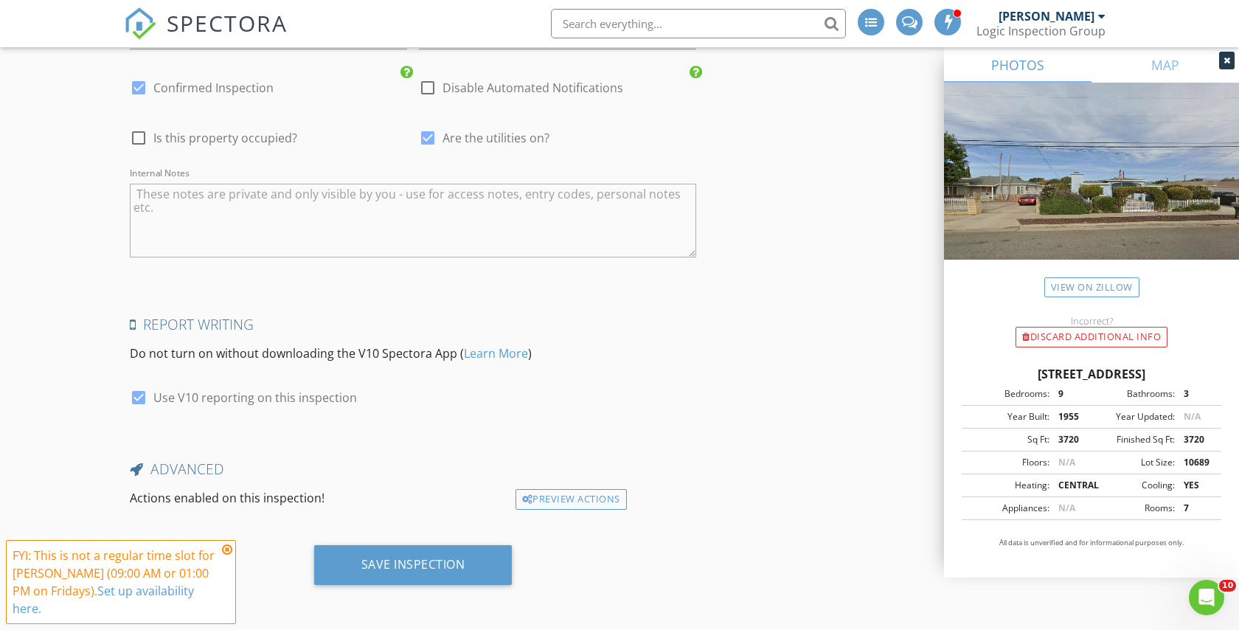
click at [226, 544] on icon at bounding box center [227, 550] width 10 height 12
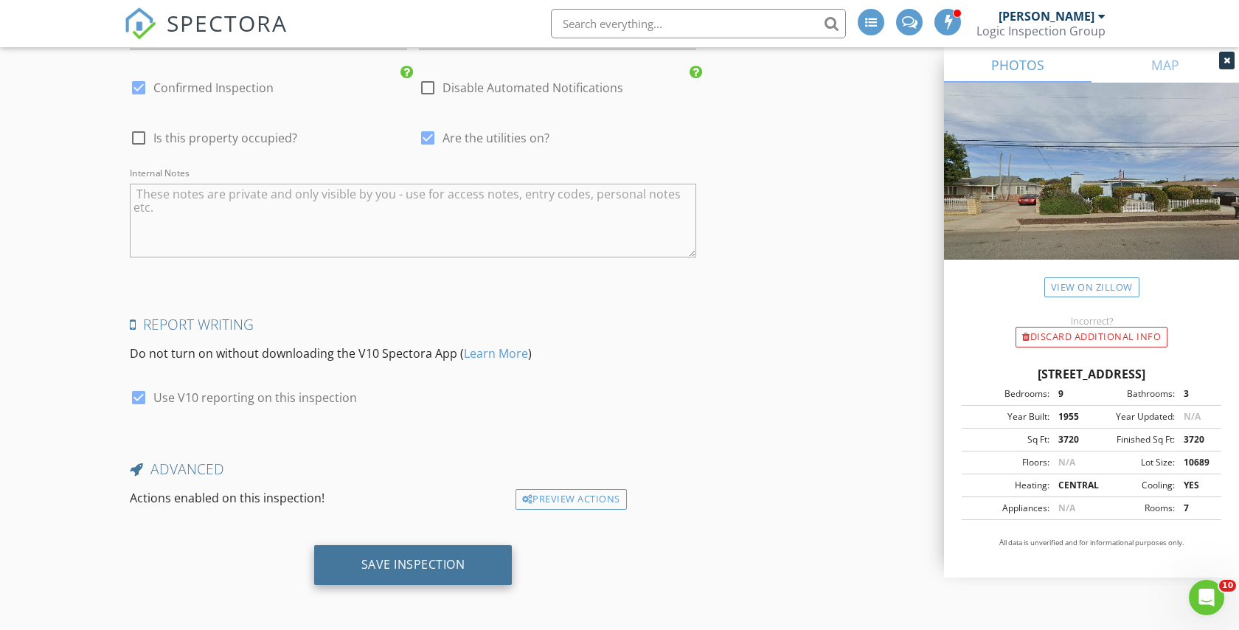
click at [409, 569] on div "Save Inspection" at bounding box center [413, 564] width 104 height 15
